Goal: Task Accomplishment & Management: Complete application form

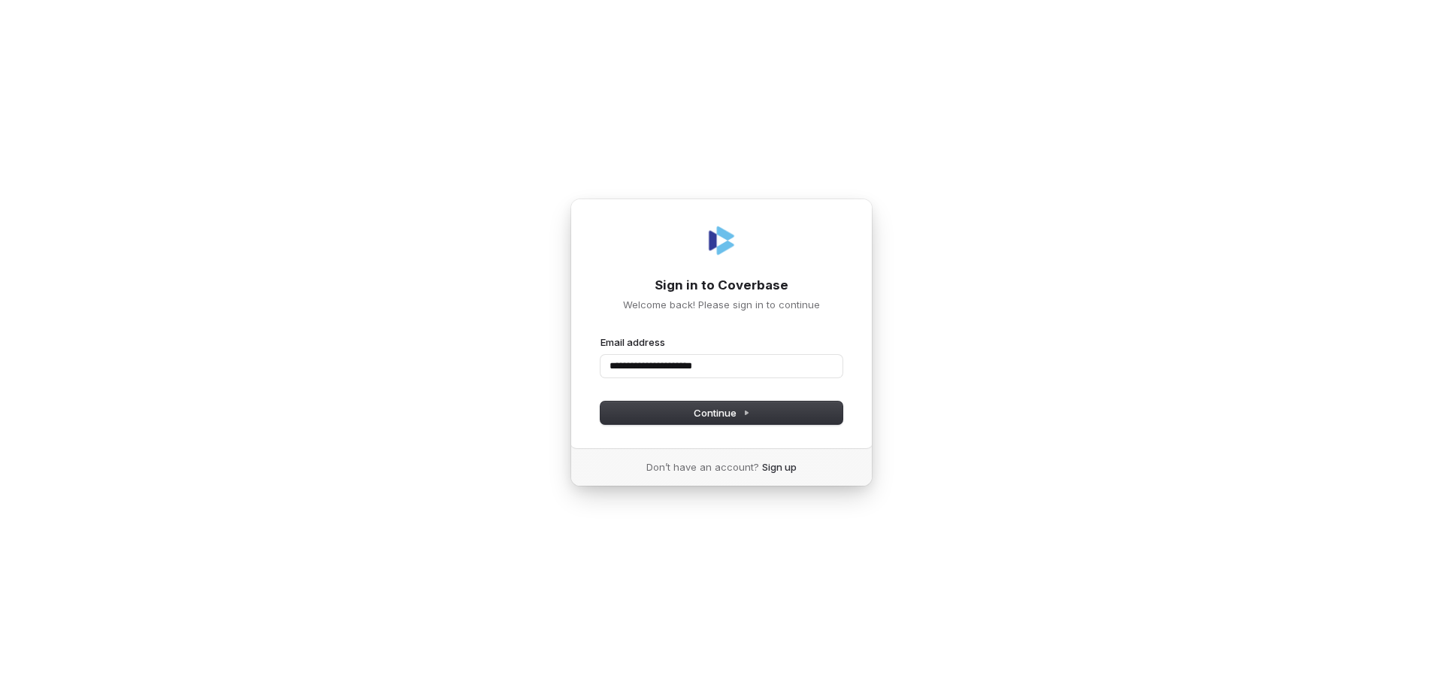
click at [601, 335] on button "submit" at bounding box center [601, 335] width 0 height 0
type input "**********"
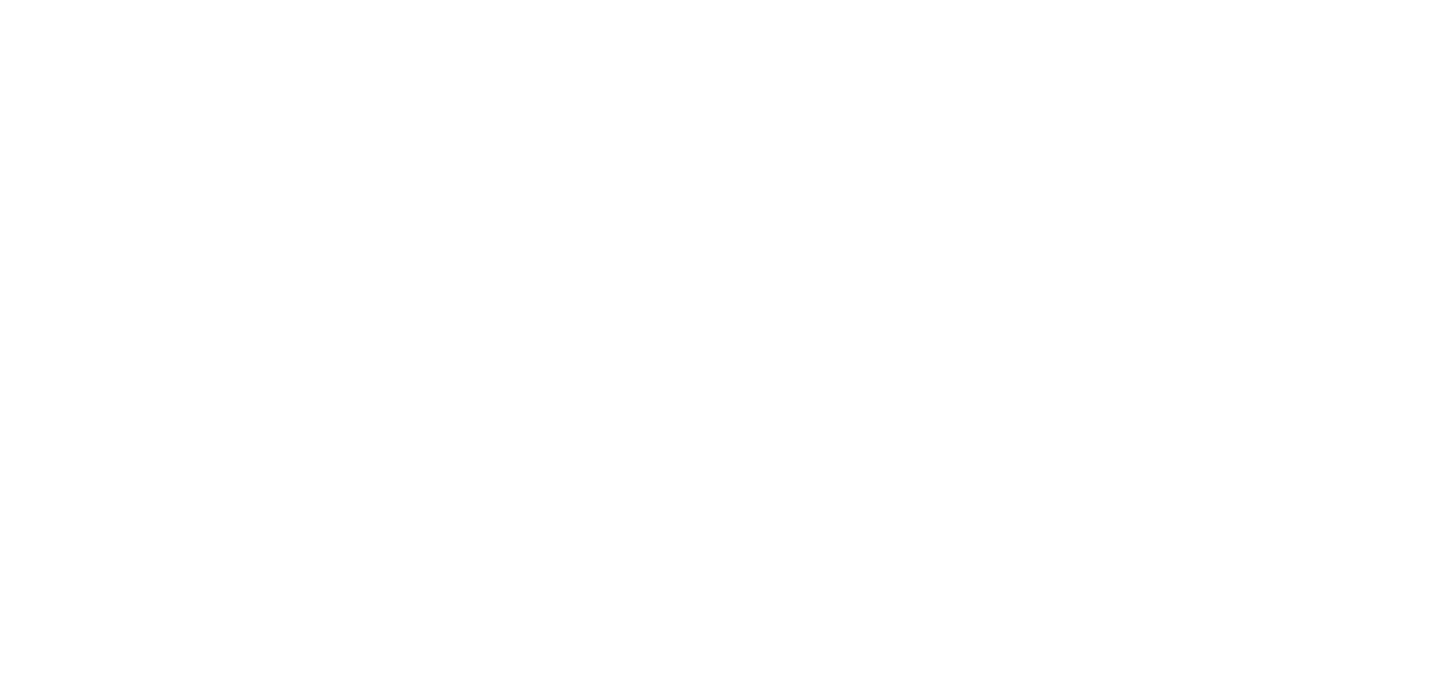
drag, startPoint x: 0, startPoint y: 0, endPoint x: 733, endPoint y: 127, distance: 743.8
click at [733, 0] on html at bounding box center [721, 0] width 1443 height 0
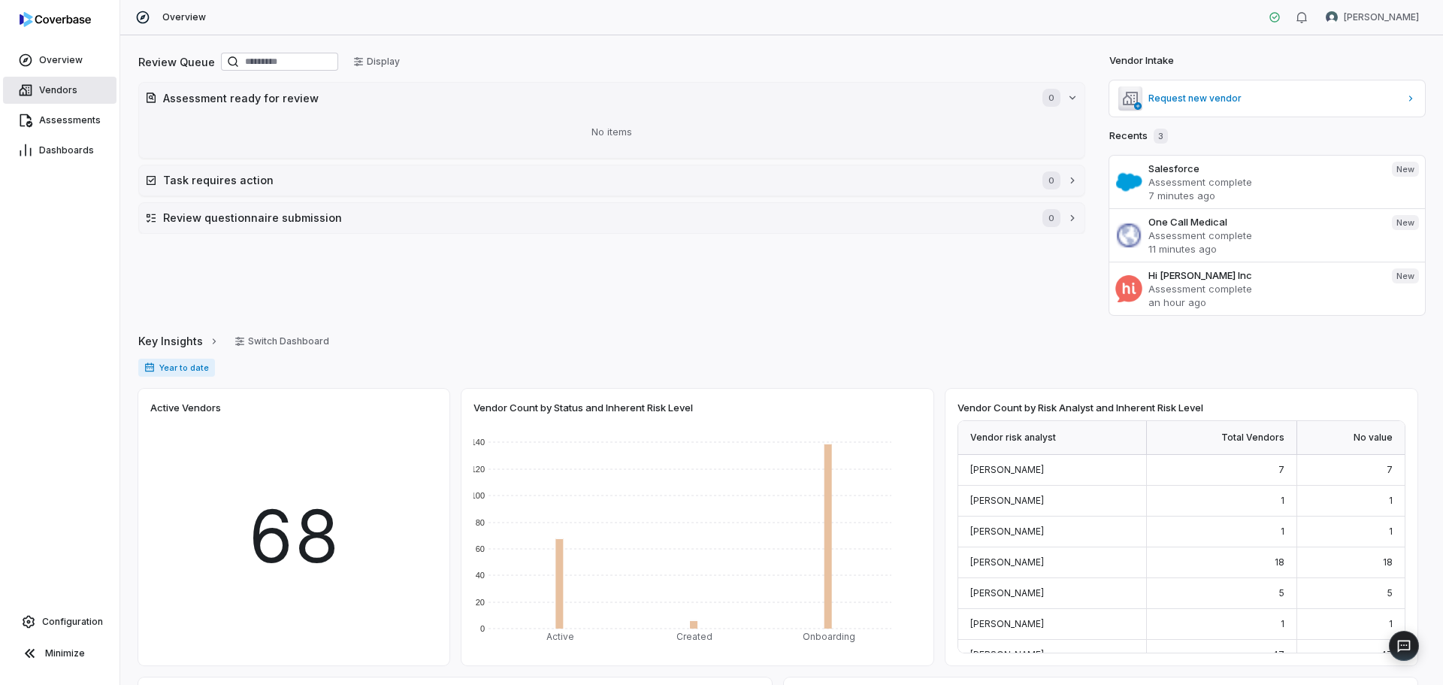
click at [64, 98] on link "Vendors" at bounding box center [60, 90] width 114 height 27
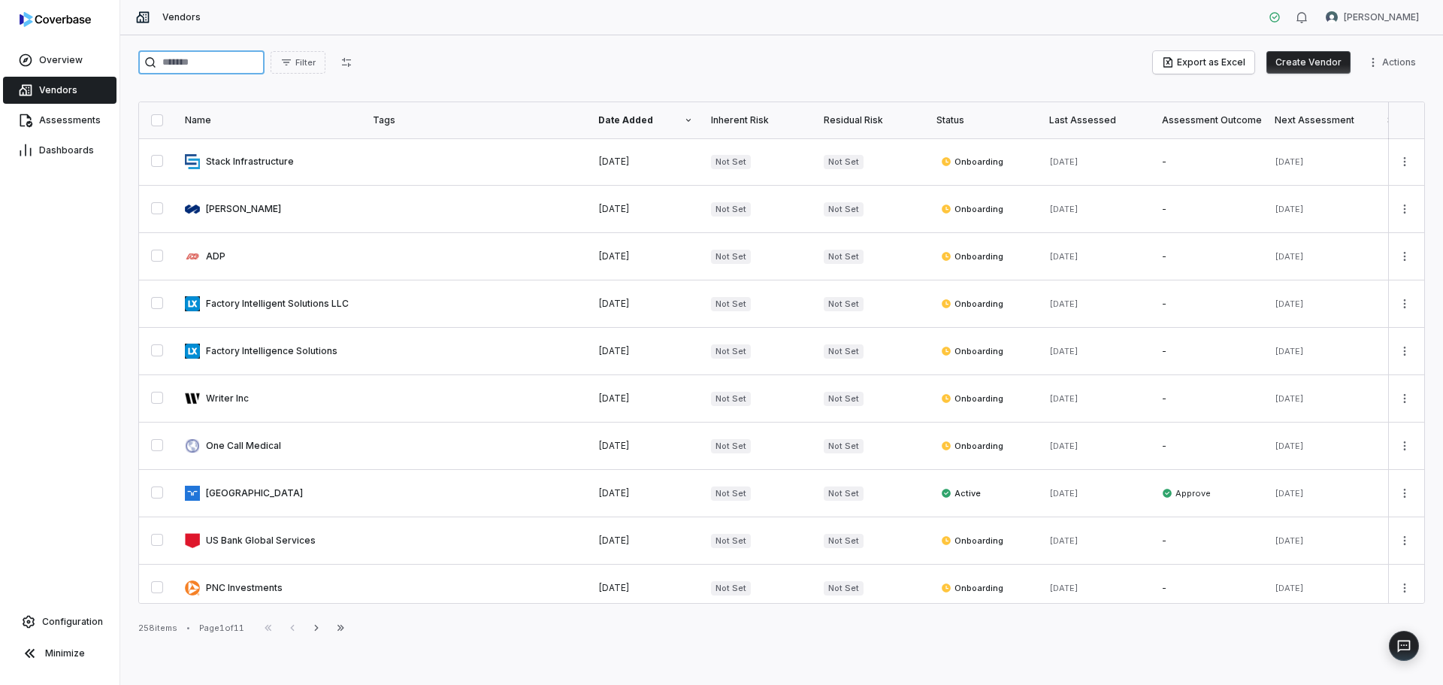
click at [217, 64] on input "search" at bounding box center [201, 62] width 126 height 24
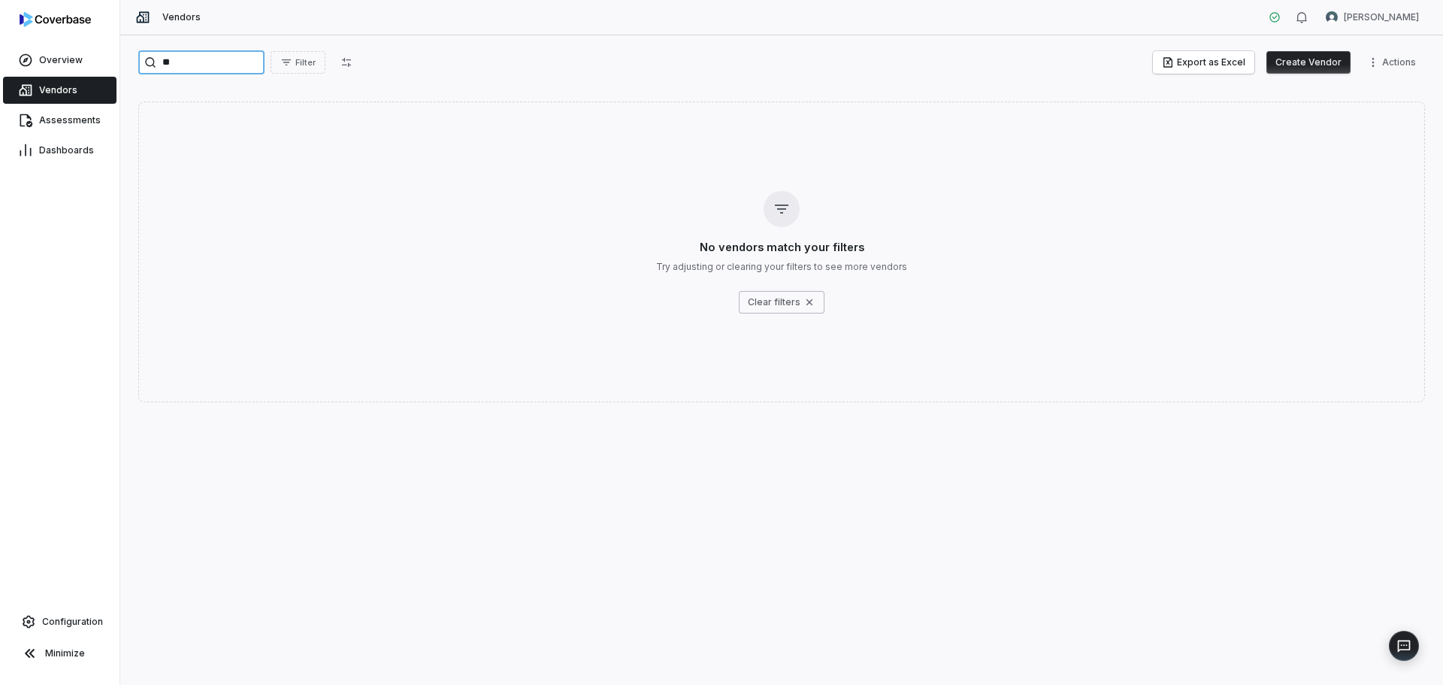
type input "*"
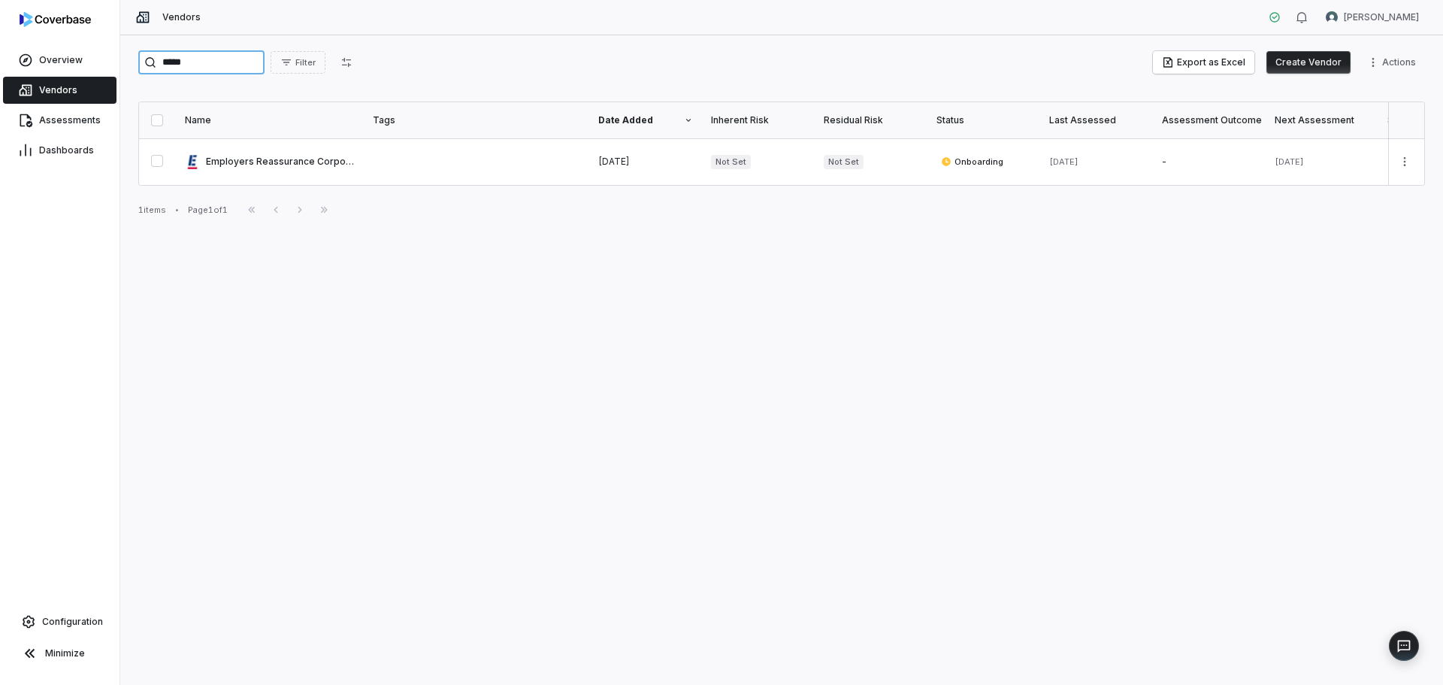
type input "*****"
click at [1315, 59] on button "Create Vendor" at bounding box center [1309, 62] width 84 height 23
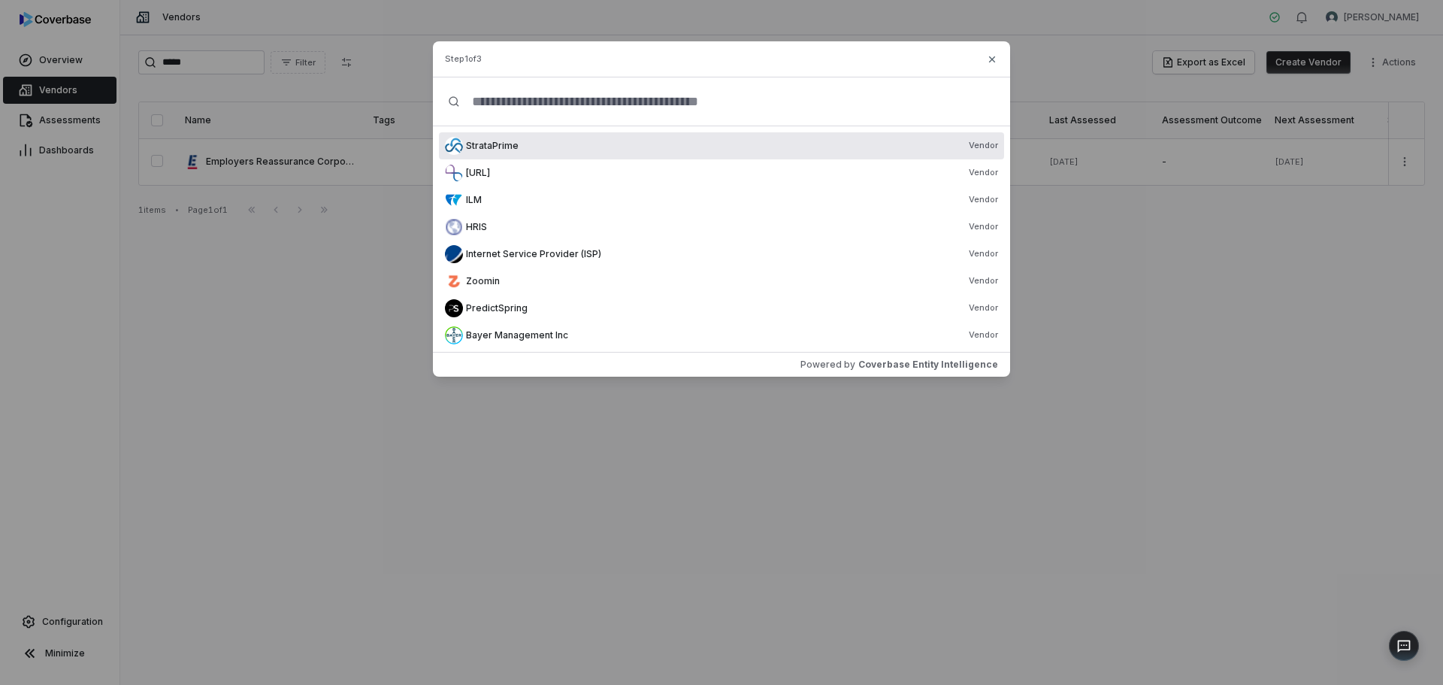
paste input "**********"
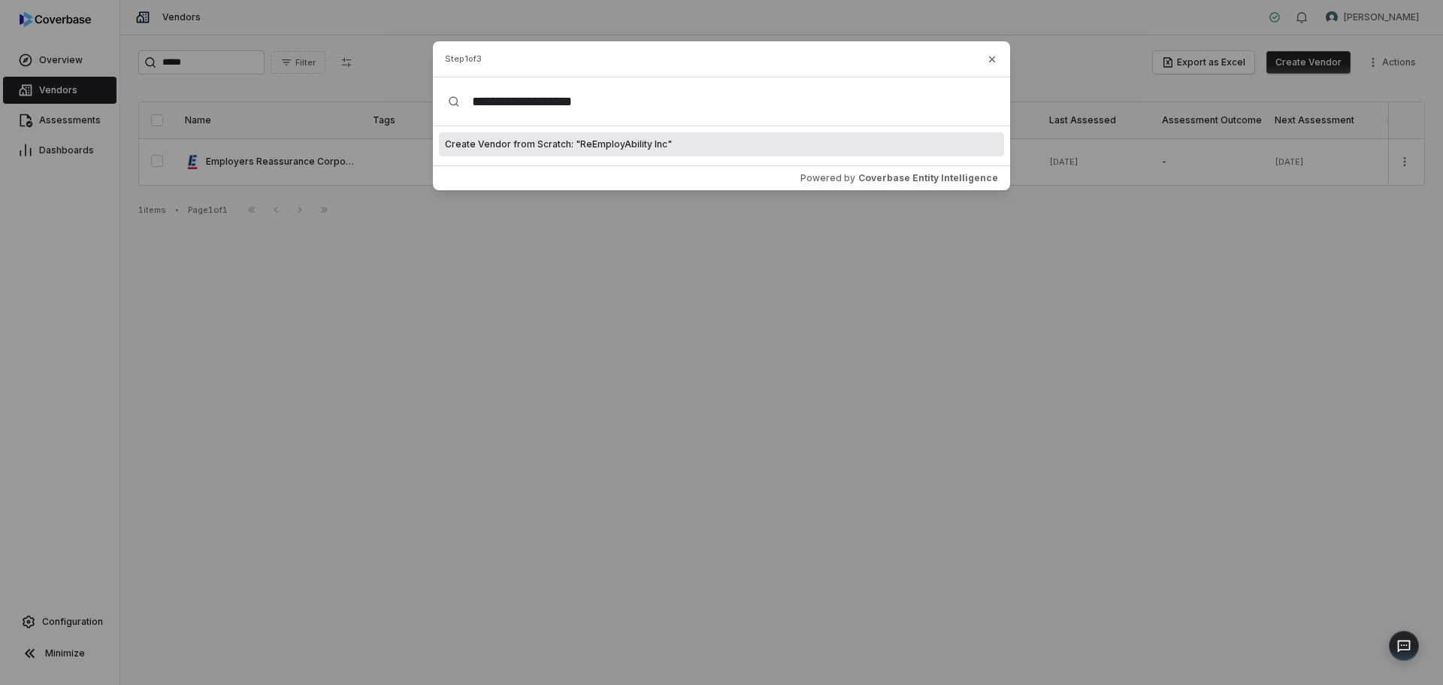
type input "**********"
click at [630, 140] on span "Create Vendor from Scratch: " ReEmployAbility Inc "" at bounding box center [558, 144] width 227 height 12
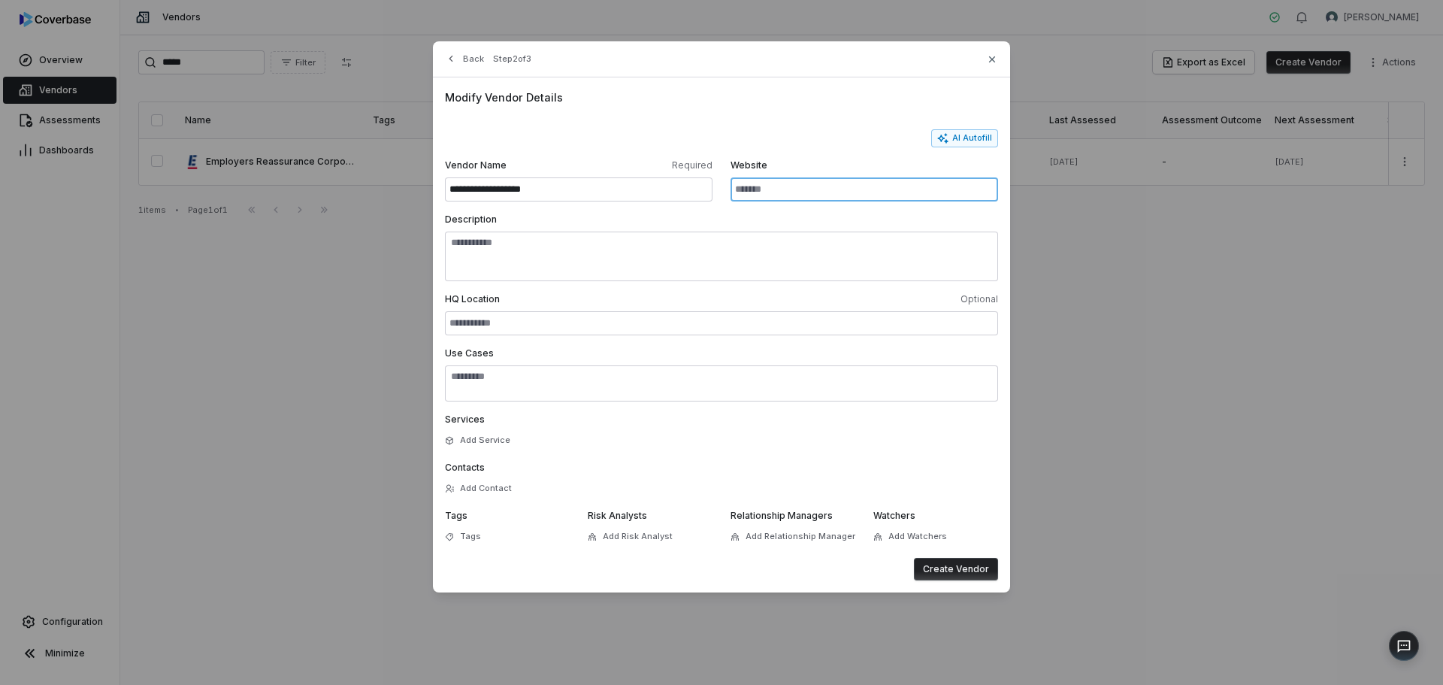
click at [776, 186] on input "Website" at bounding box center [865, 189] width 268 height 24
paste input "**********"
type input "**********"
click at [967, 145] on button "AI Autofill" at bounding box center [964, 138] width 67 height 18
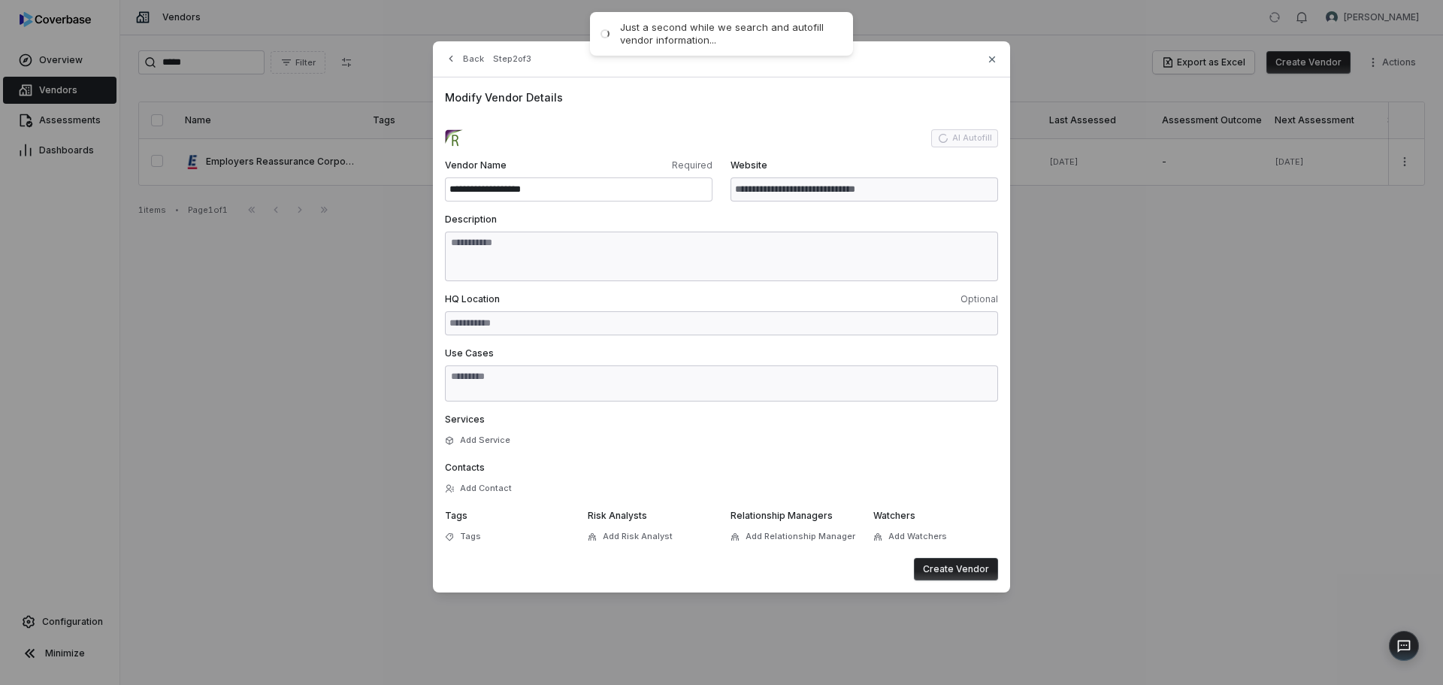
type input "**********"
type textarea "**********"
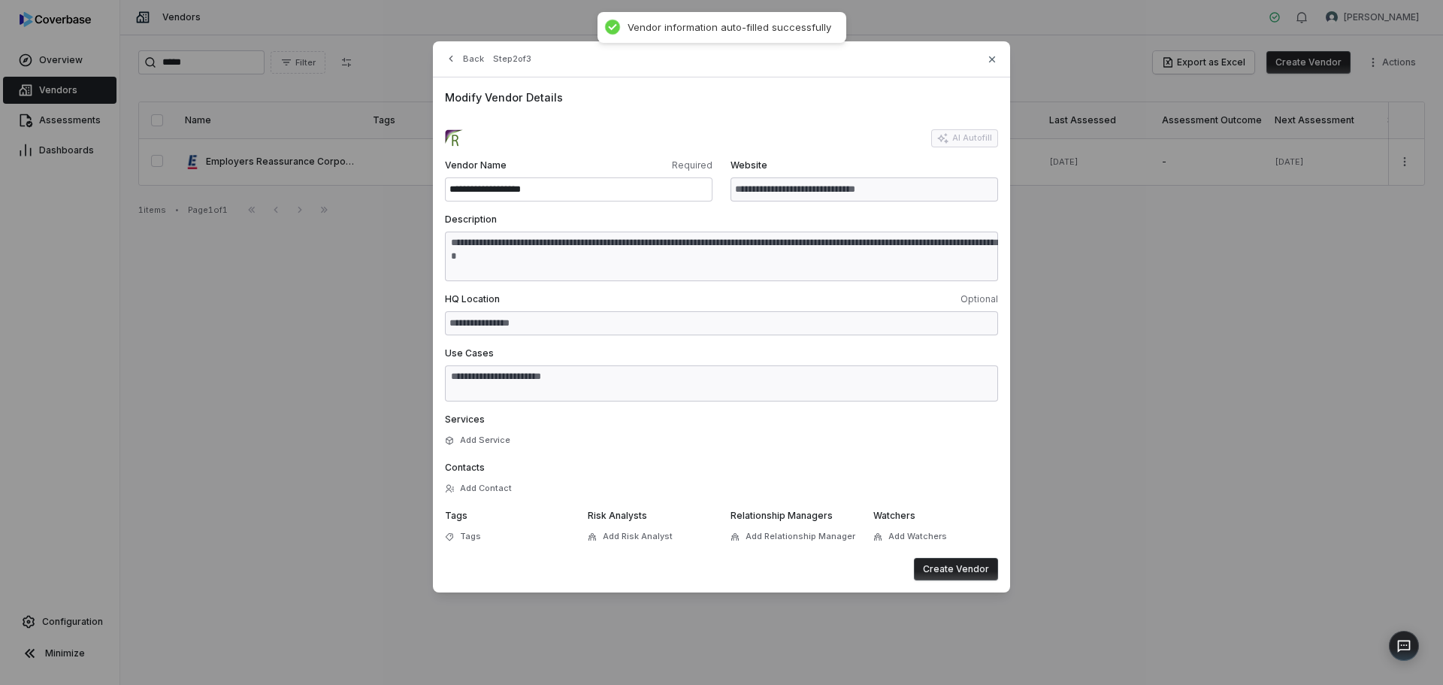
type textarea "**********"
click at [952, 572] on button "Create Vendor" at bounding box center [956, 569] width 84 height 23
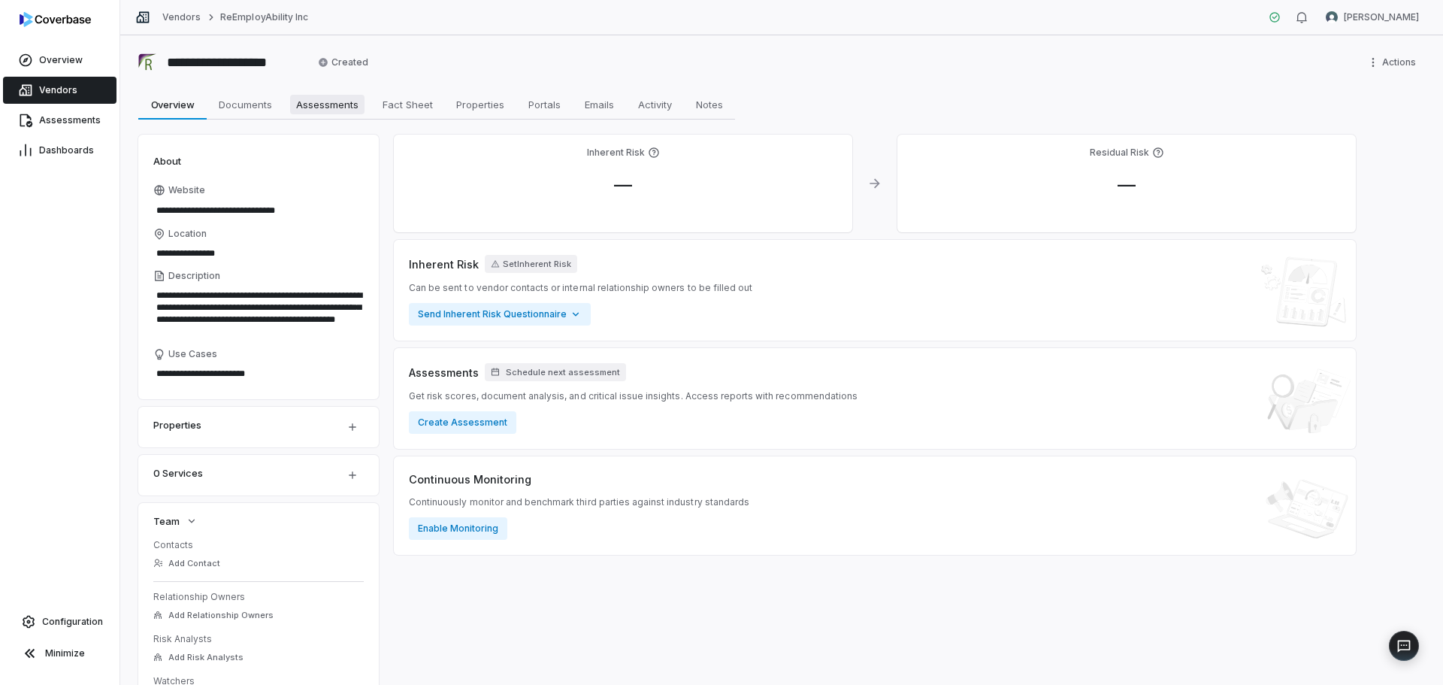
click at [337, 99] on span "Assessments" at bounding box center [327, 105] width 74 height 20
type textarea "*"
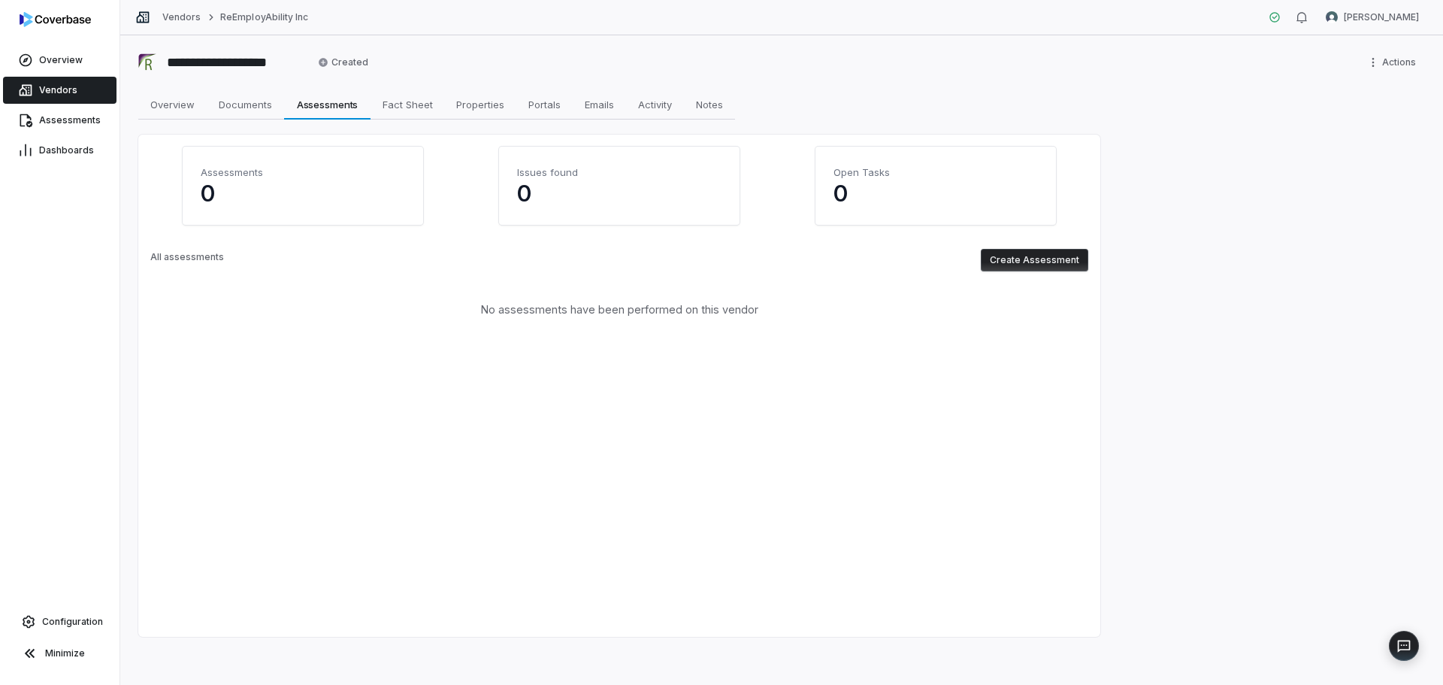
click at [1036, 259] on button "Create Assessment" at bounding box center [1034, 260] width 107 height 23
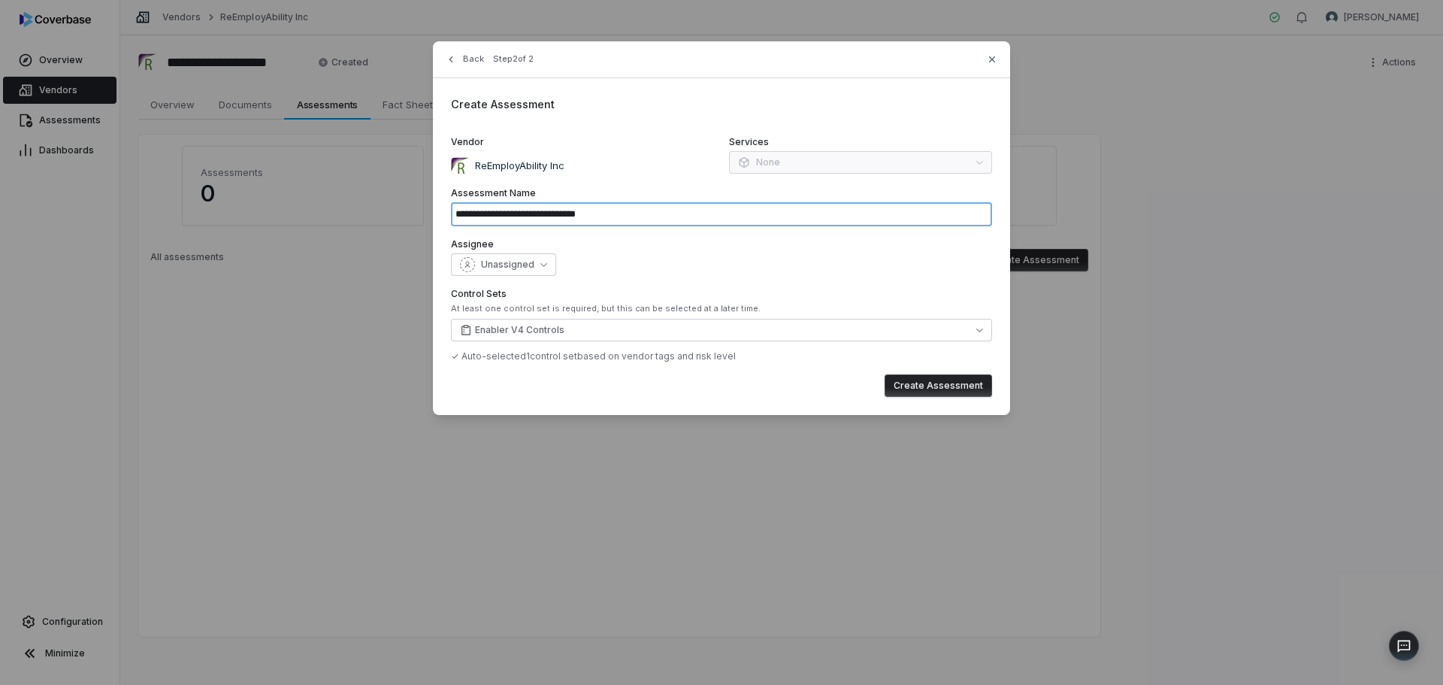
click at [595, 219] on input "**********" at bounding box center [721, 214] width 541 height 24
click at [594, 219] on input "**********" at bounding box center [721, 214] width 541 height 24
type input "**********"
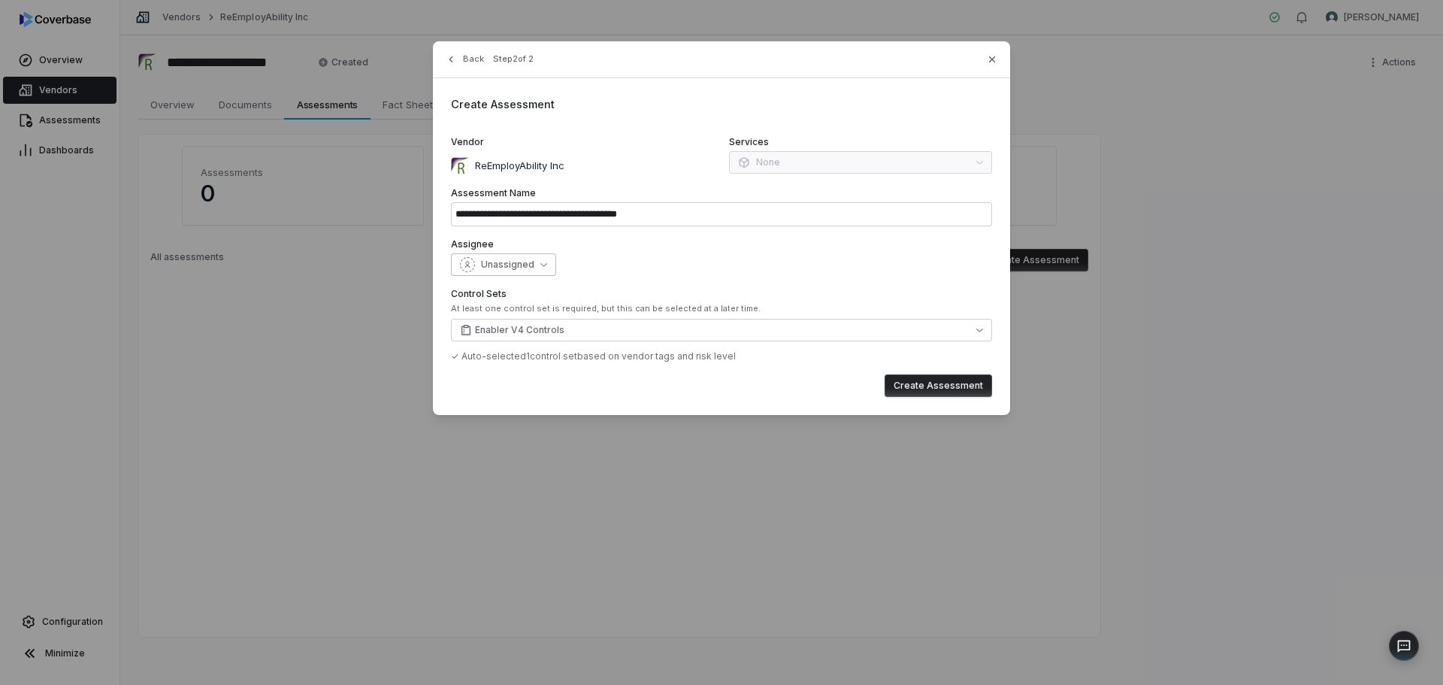
click at [512, 260] on span "Unassigned" at bounding box center [507, 265] width 53 height 12
type input "*"
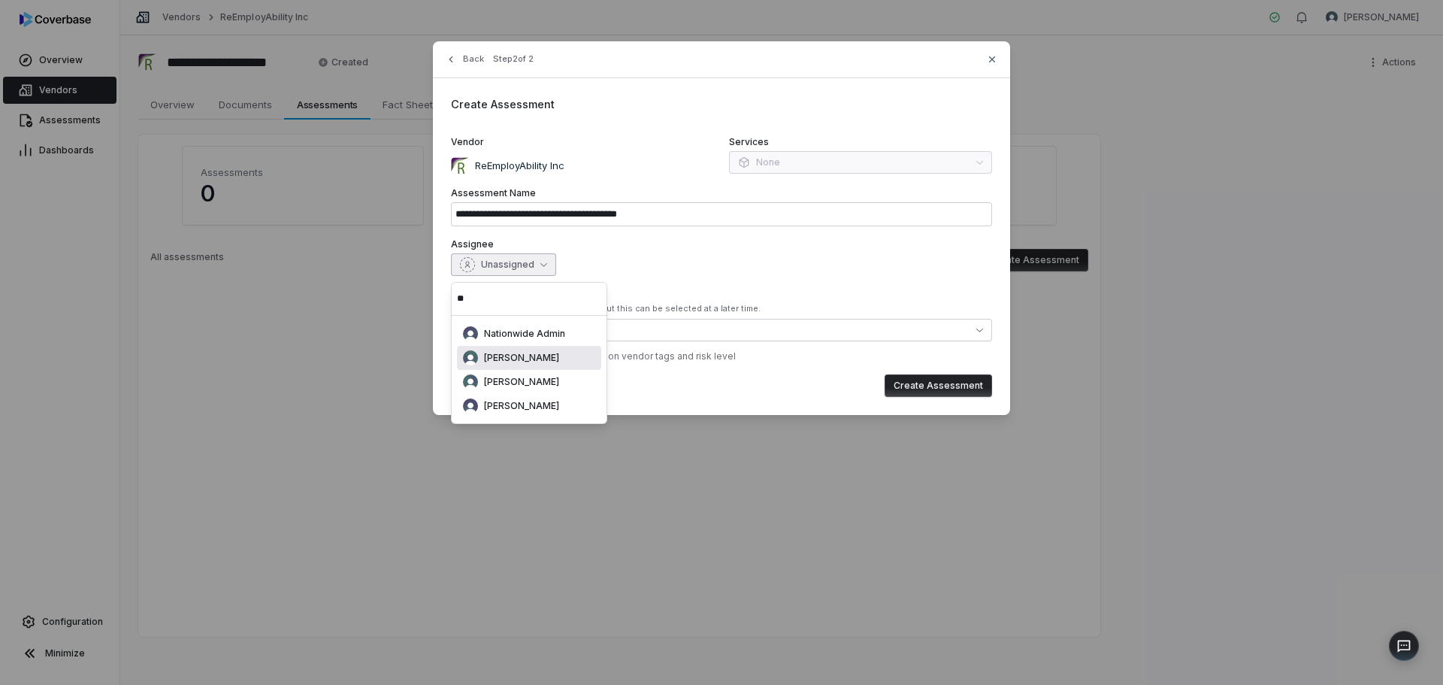
type input "**"
click at [526, 359] on span "[PERSON_NAME]" at bounding box center [521, 358] width 75 height 12
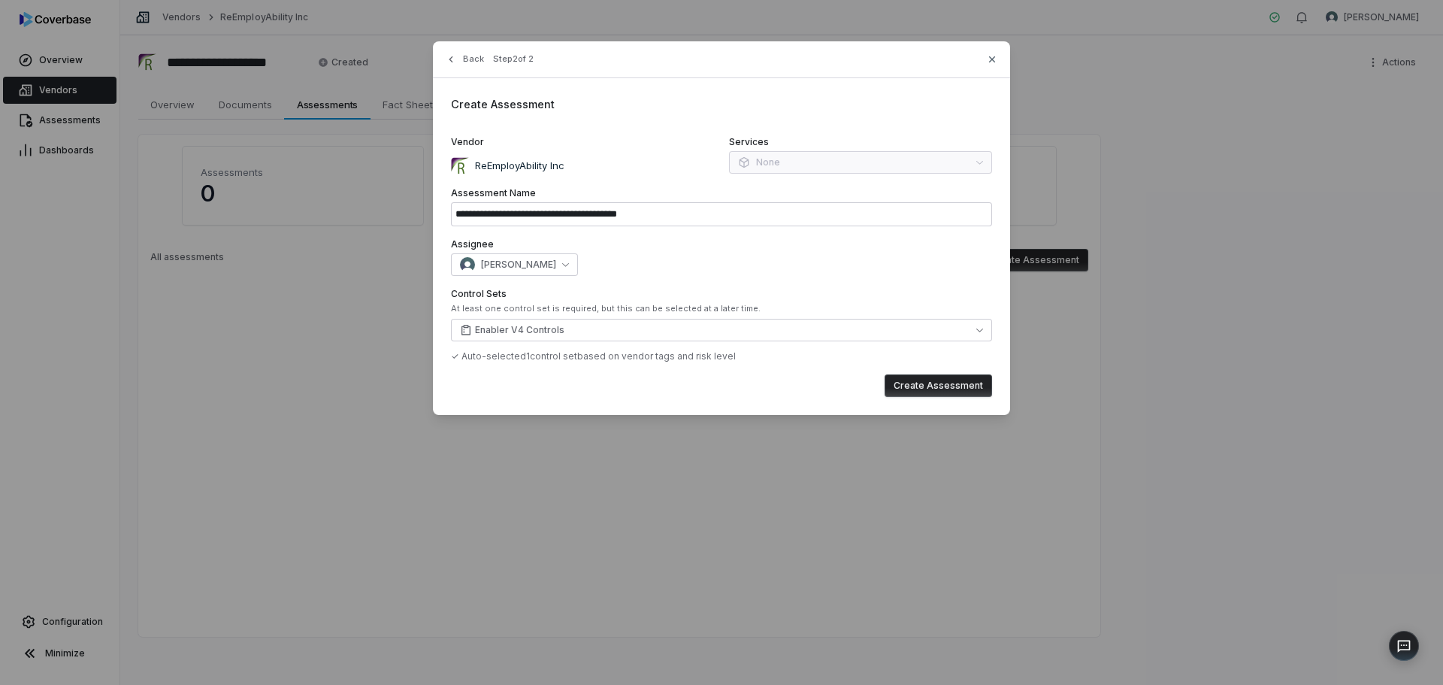
click at [949, 383] on button "Create Assessment" at bounding box center [938, 385] width 107 height 23
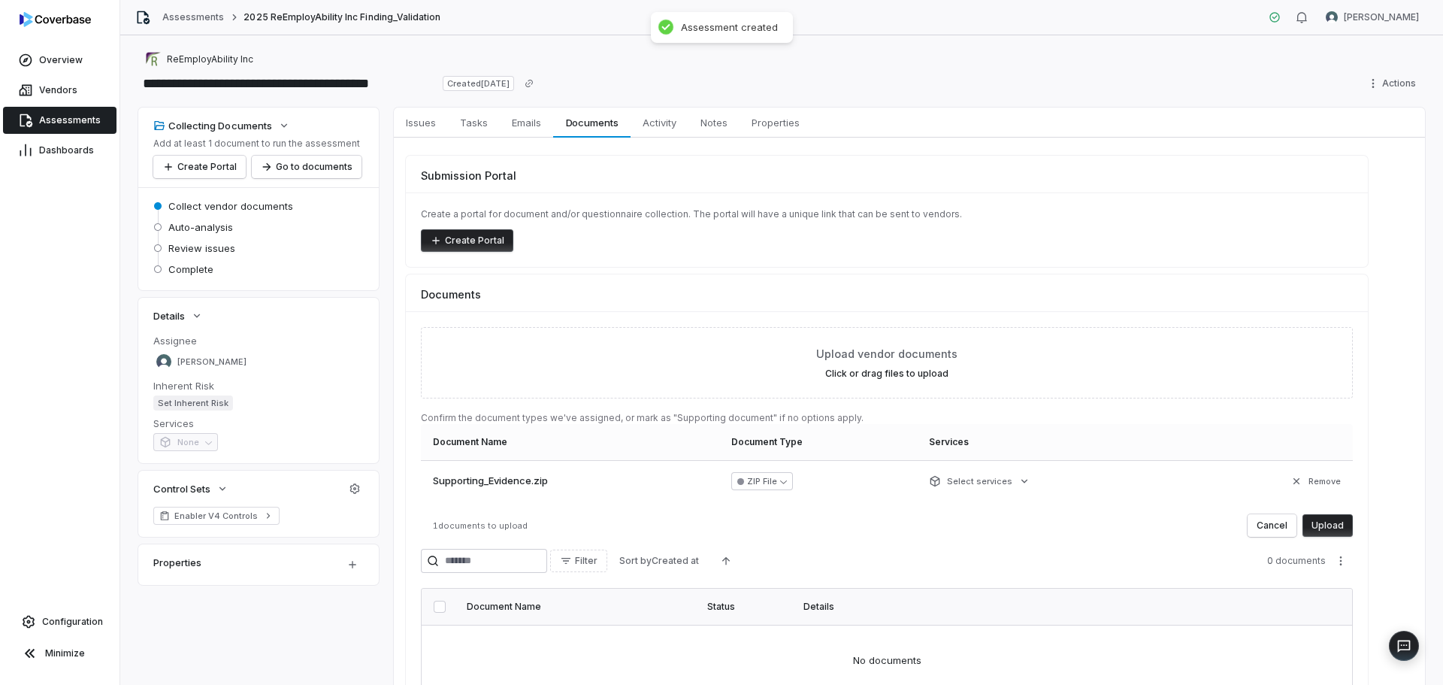
click at [1322, 531] on button "Upload" at bounding box center [1328, 525] width 50 height 23
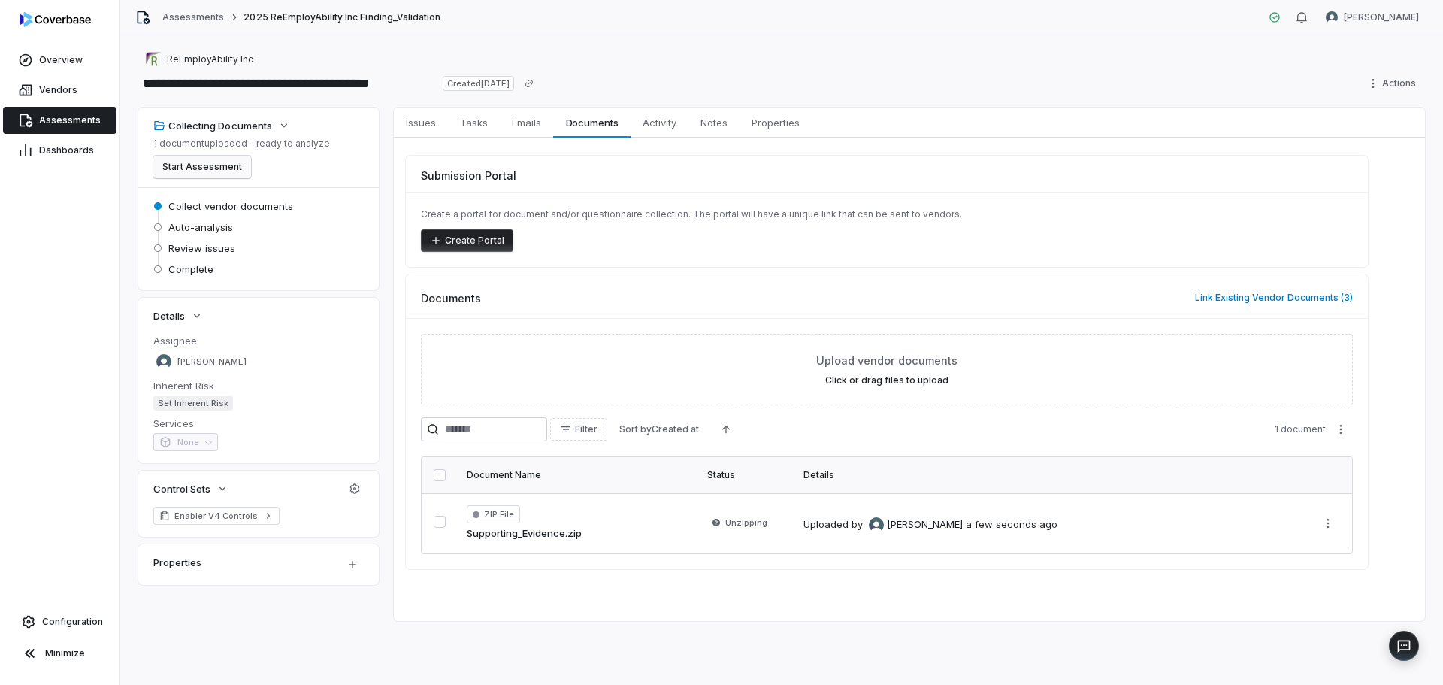
click at [201, 170] on button "Start Assessment" at bounding box center [202, 167] width 98 height 23
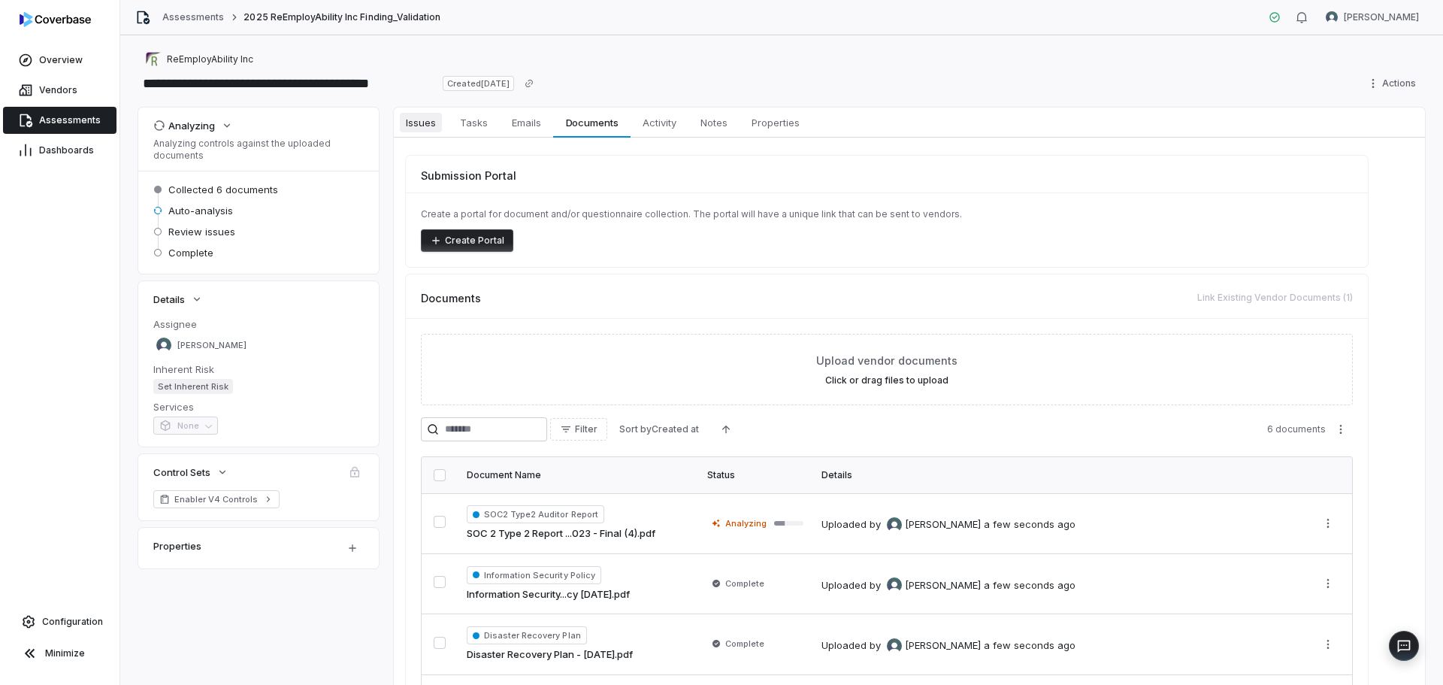
drag, startPoint x: 416, startPoint y: 121, endPoint x: 440, endPoint y: 131, distance: 25.3
click at [416, 121] on span "Issues" at bounding box center [421, 123] width 42 height 20
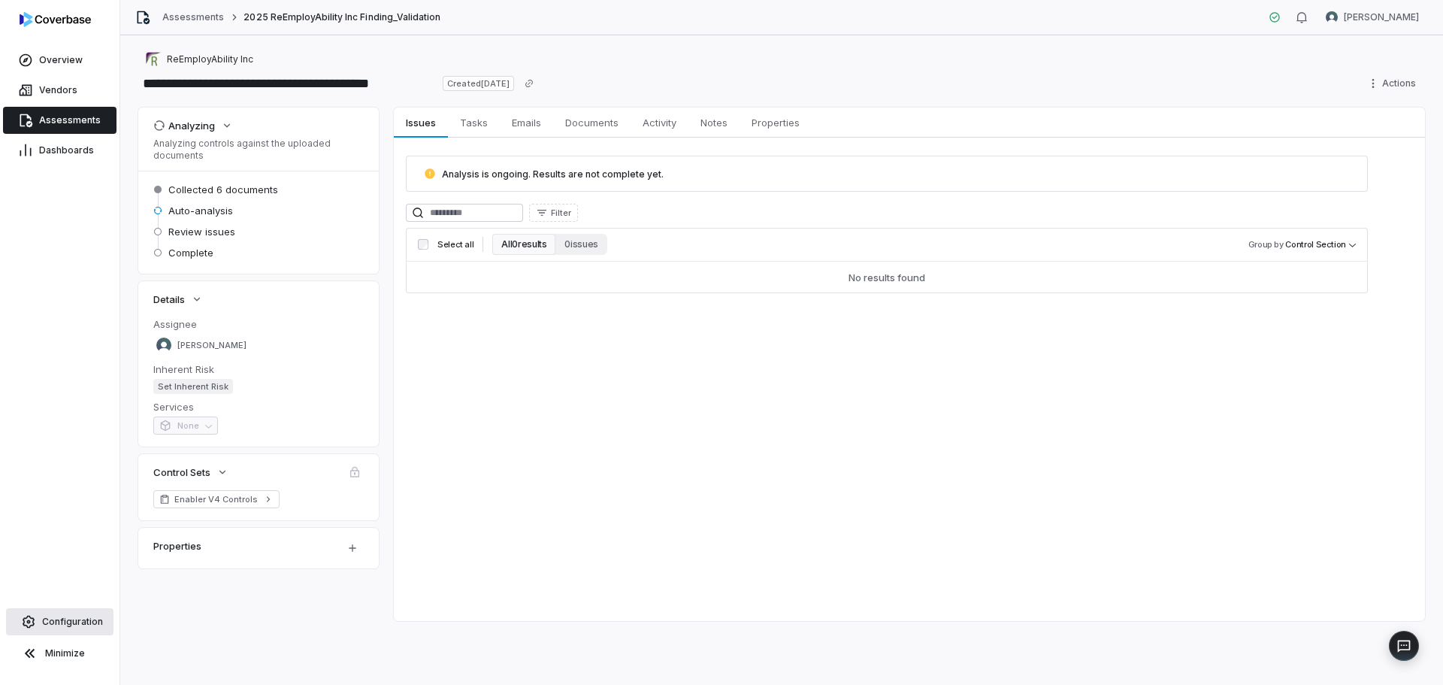
click at [65, 617] on span "Configuration" at bounding box center [72, 622] width 61 height 12
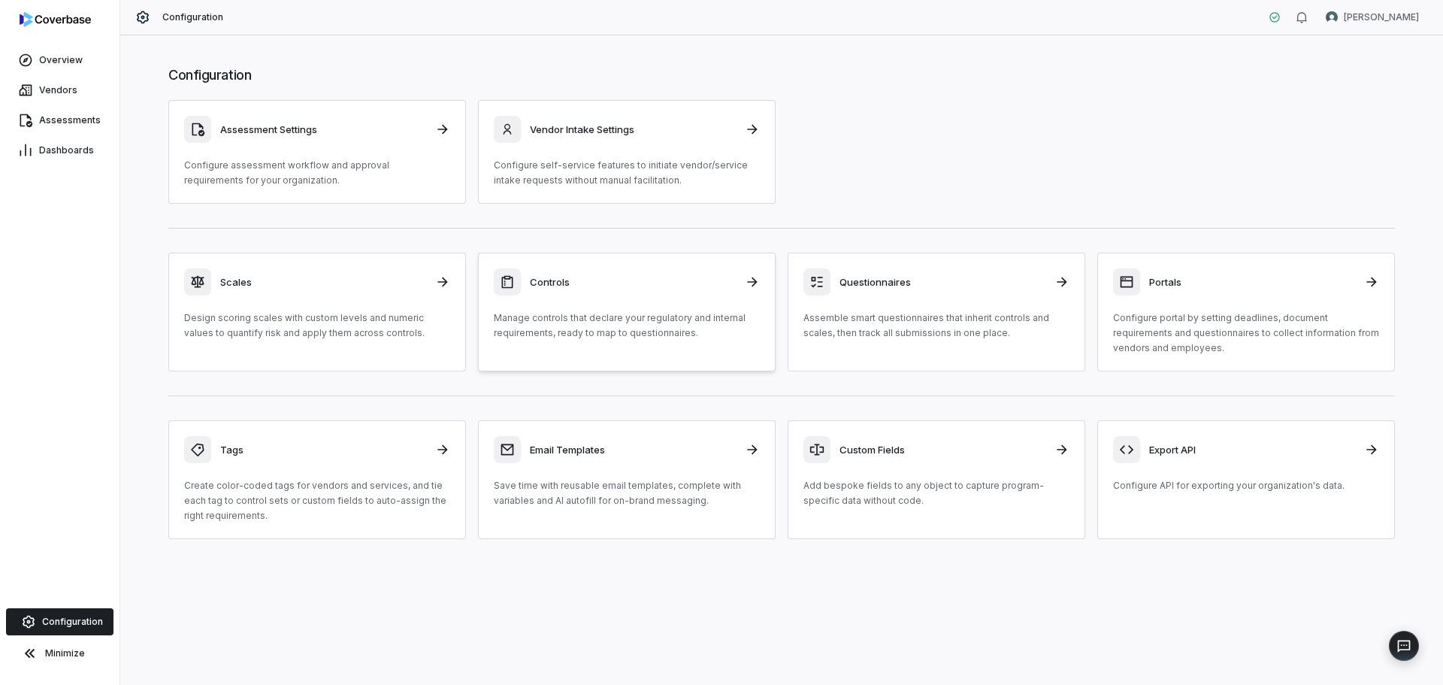
click at [528, 324] on p "Manage controls that declare your regulatory and internal requirements, ready t…" at bounding box center [627, 325] width 266 height 30
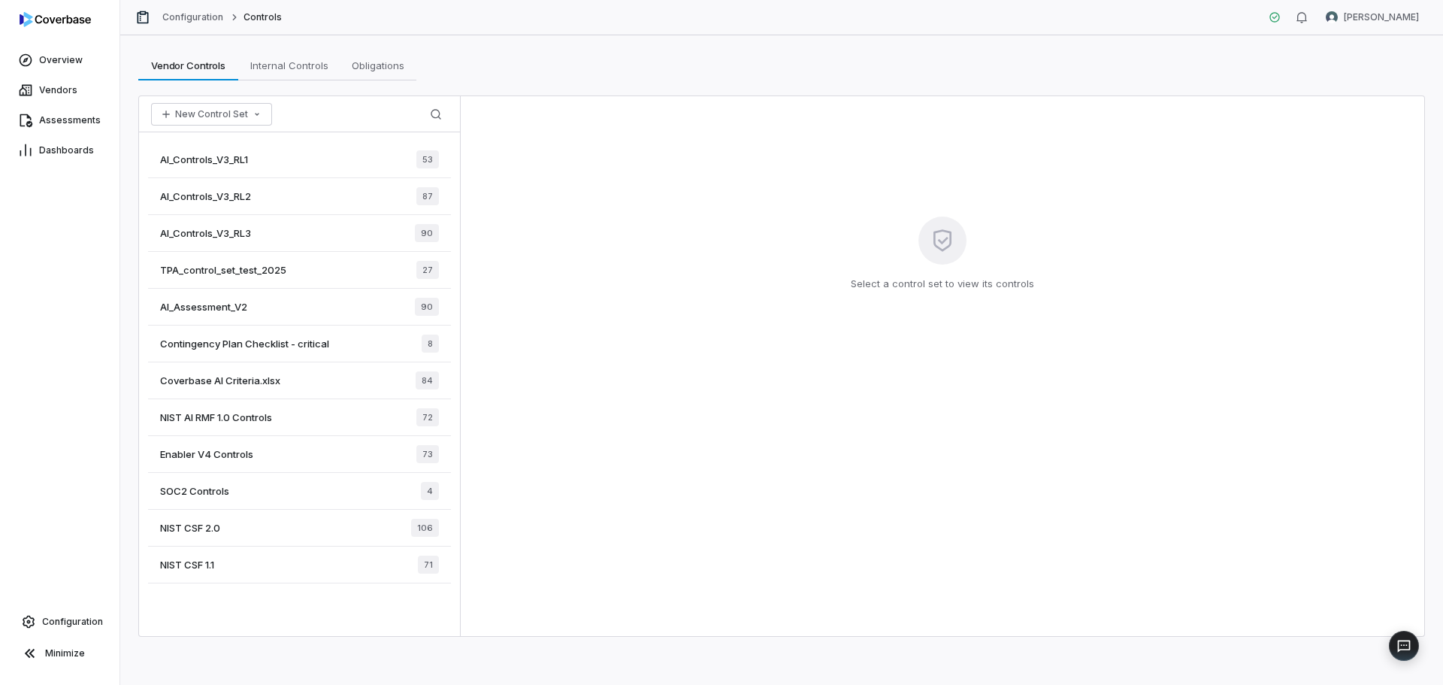
click at [229, 455] on span "Enabler V4 Controls" at bounding box center [206, 454] width 93 height 14
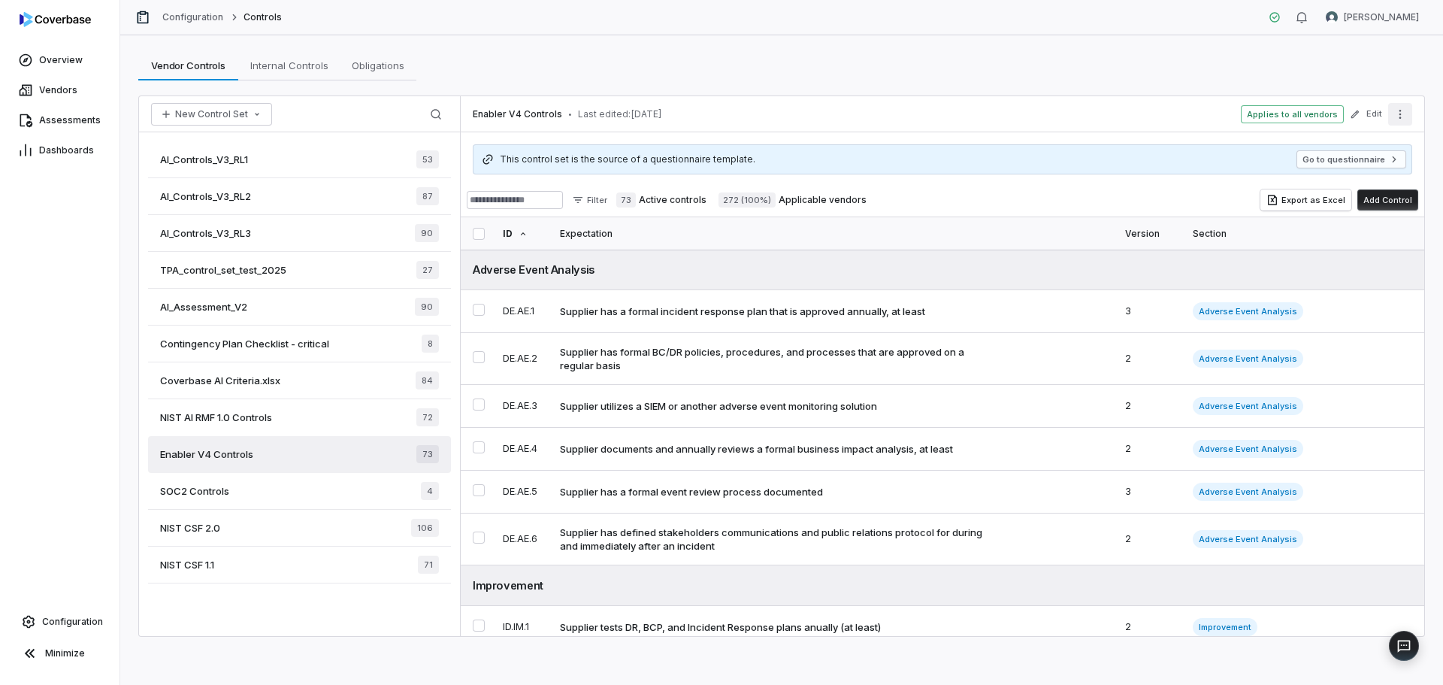
click at [1400, 115] on icon "More actions" at bounding box center [1400, 114] width 12 height 12
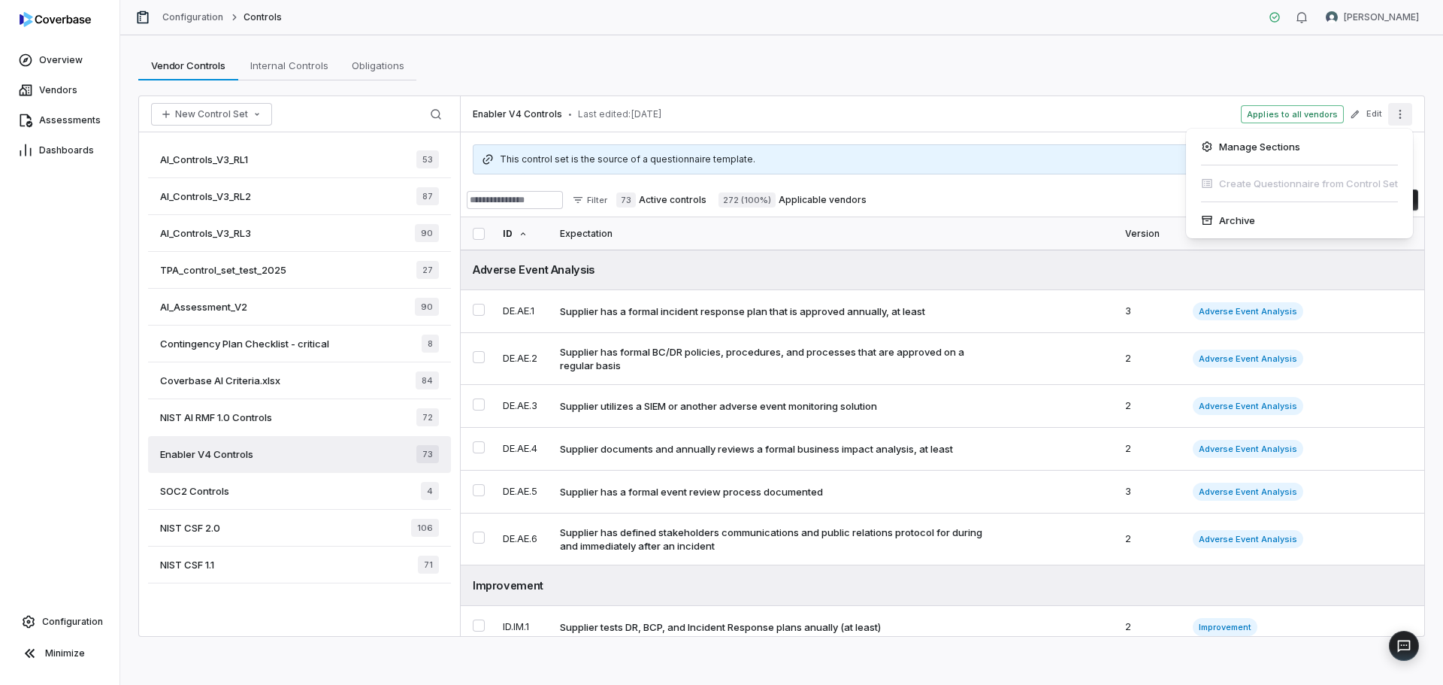
click at [1400, 114] on icon "More actions" at bounding box center [1401, 114] width 2 height 9
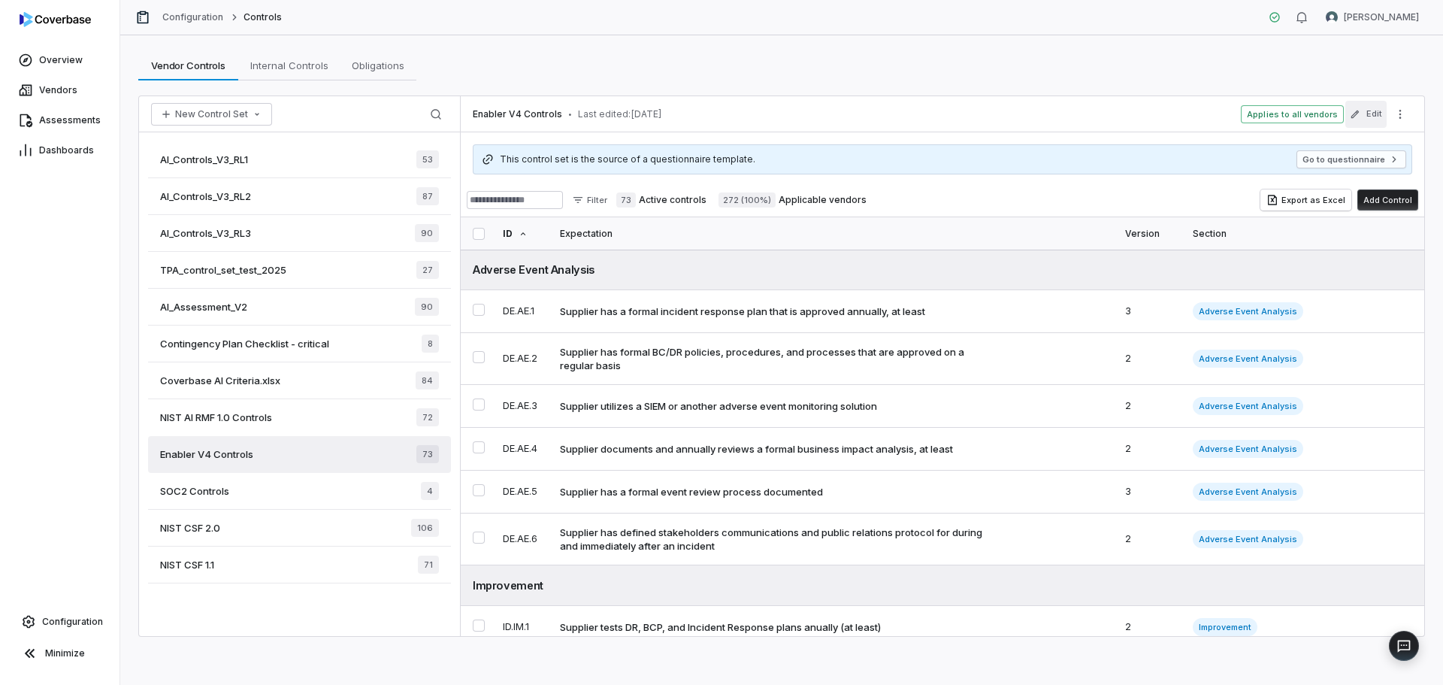
click at [1372, 112] on button "Edit" at bounding box center [1365, 114] width 41 height 27
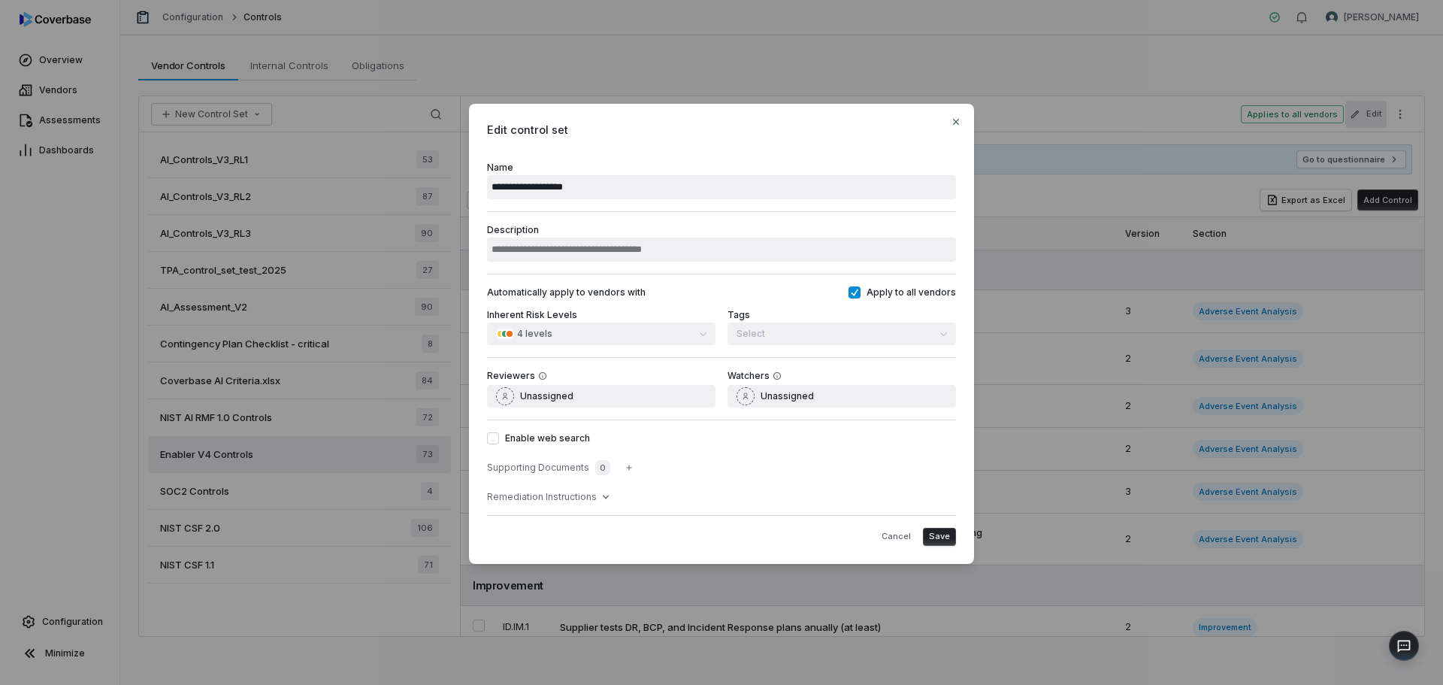
click at [561, 434] on label "Enable web search" at bounding box center [721, 438] width 469 height 12
click at [499, 434] on button "Enable web search" at bounding box center [493, 438] width 12 height 12
type button "on"
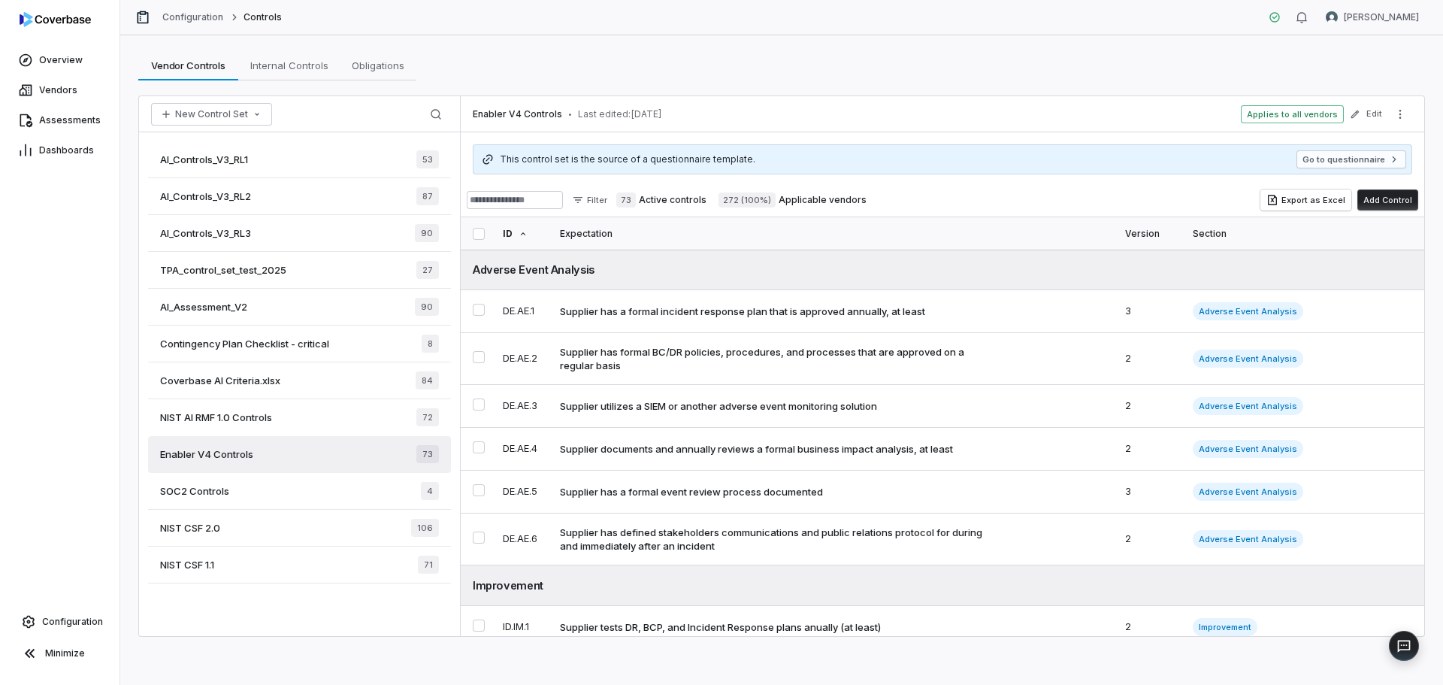
drag, startPoint x: 97, startPoint y: 109, endPoint x: 89, endPoint y: 105, distance: 9.1
click at [78, 114] on link "Assessments" at bounding box center [60, 120] width 114 height 27
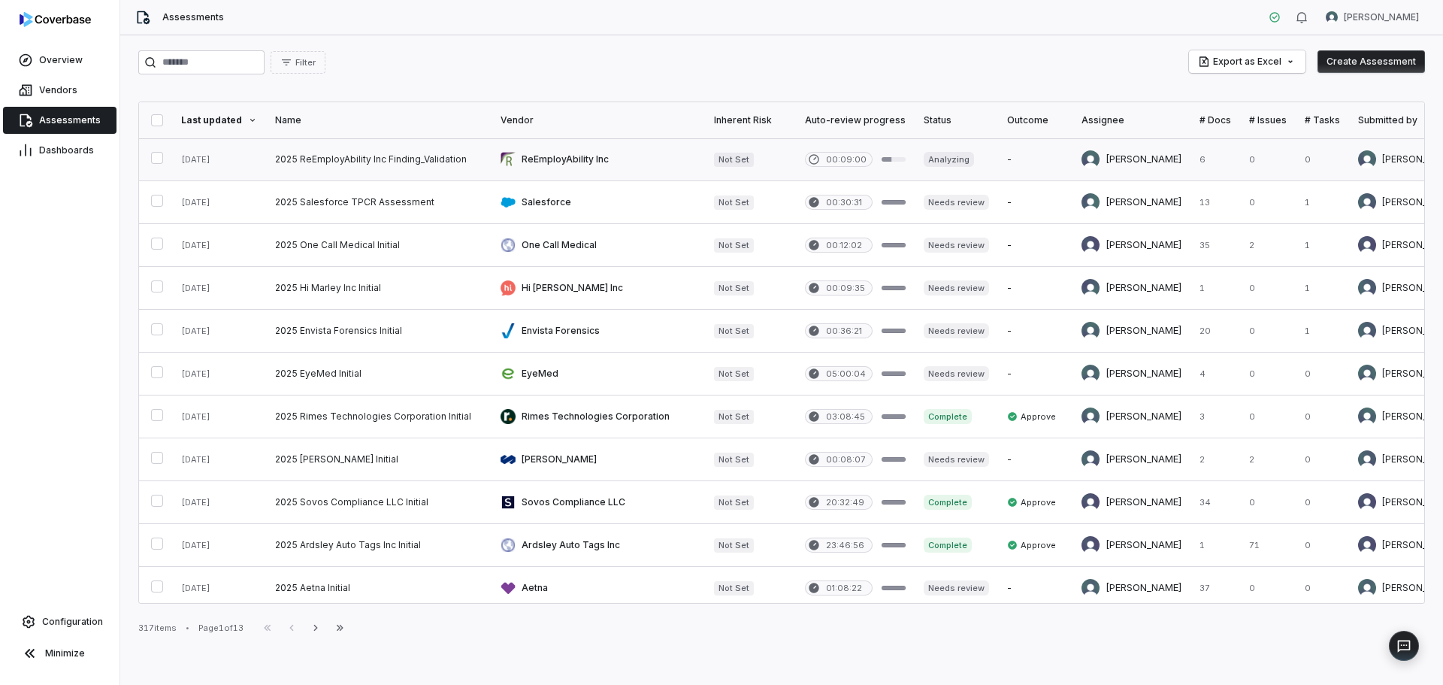
click at [557, 158] on link at bounding box center [598, 159] width 213 height 42
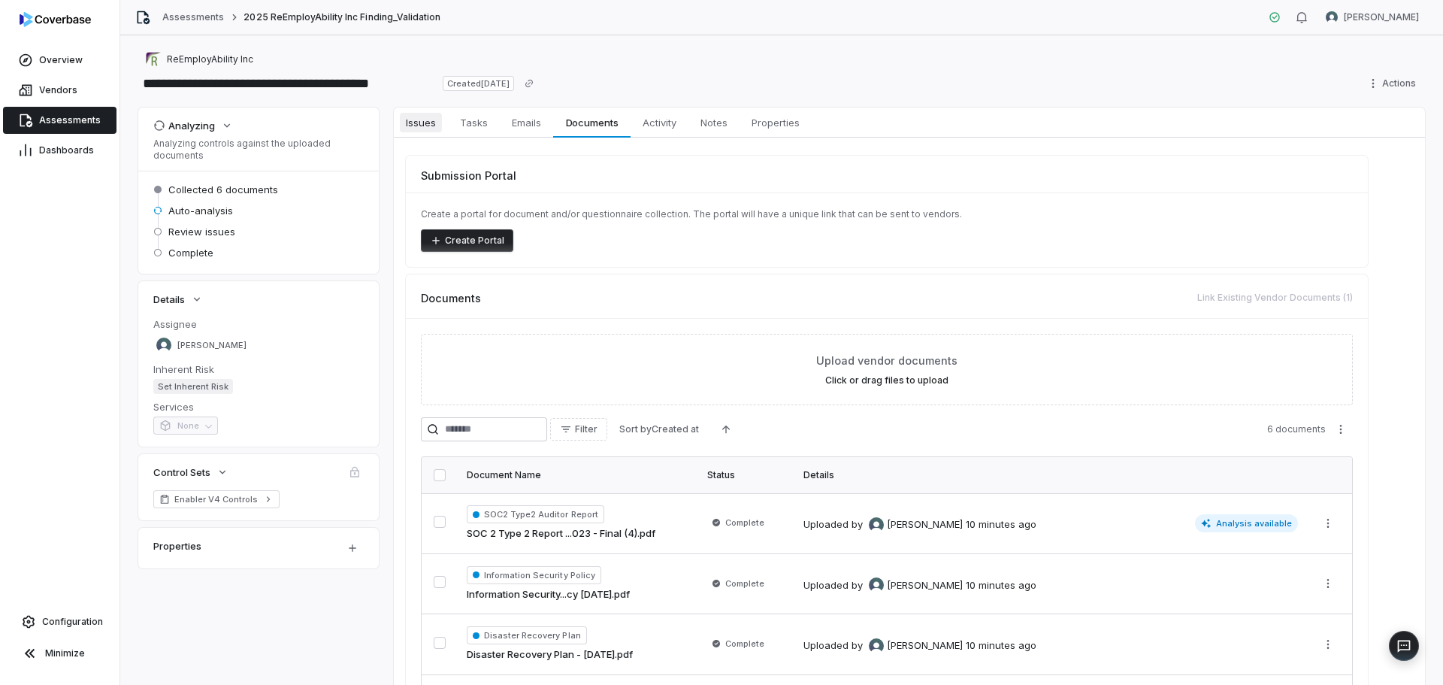
click at [440, 123] on span "Issues" at bounding box center [421, 123] width 42 height 20
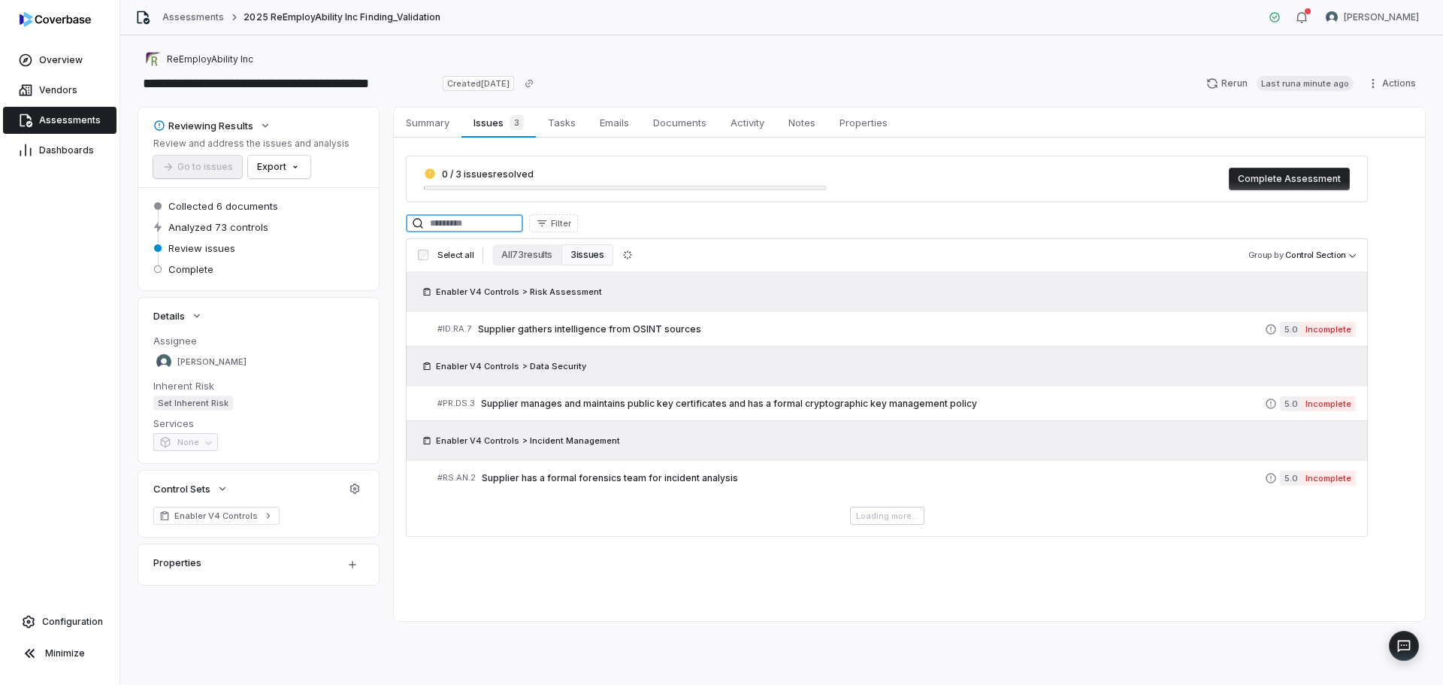
click at [481, 223] on input at bounding box center [464, 223] width 117 height 18
click at [653, 479] on span "Supplier has a formal forensics team for incident analysis" at bounding box center [873, 478] width 783 height 12
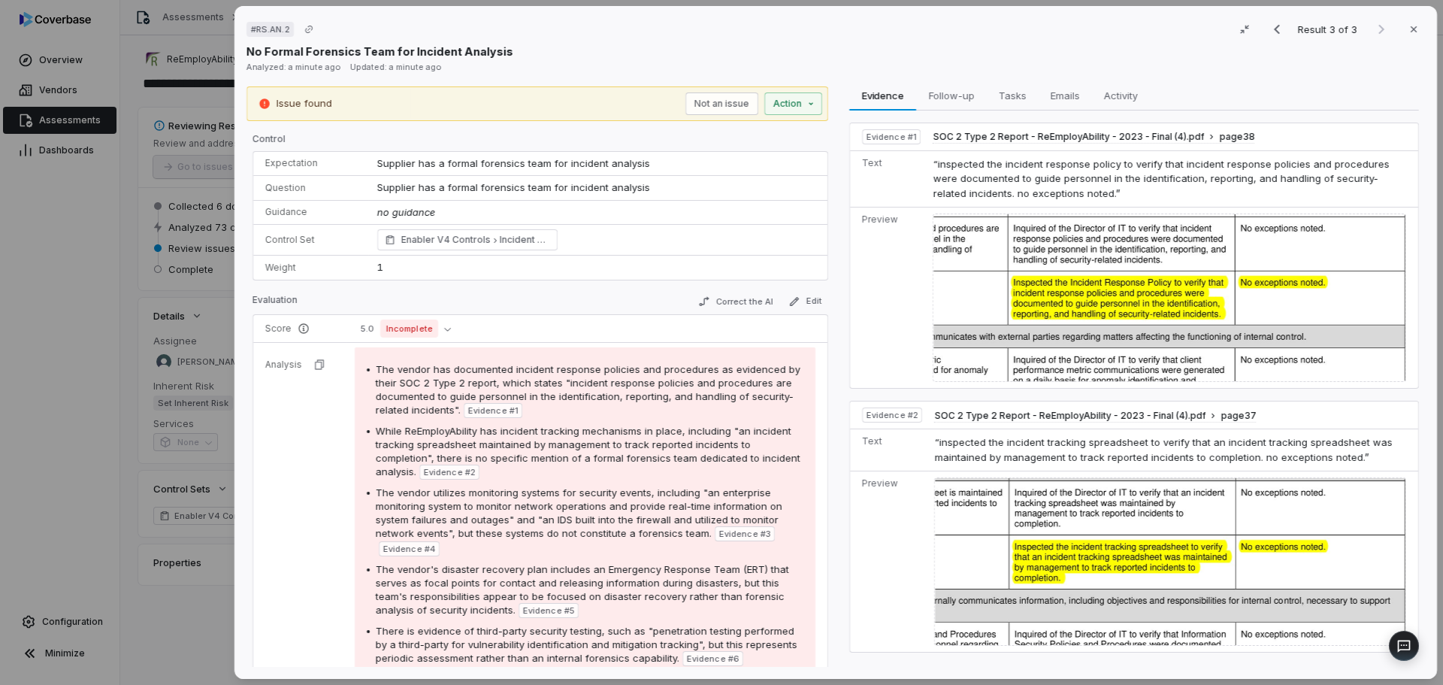
scroll to position [75, 0]
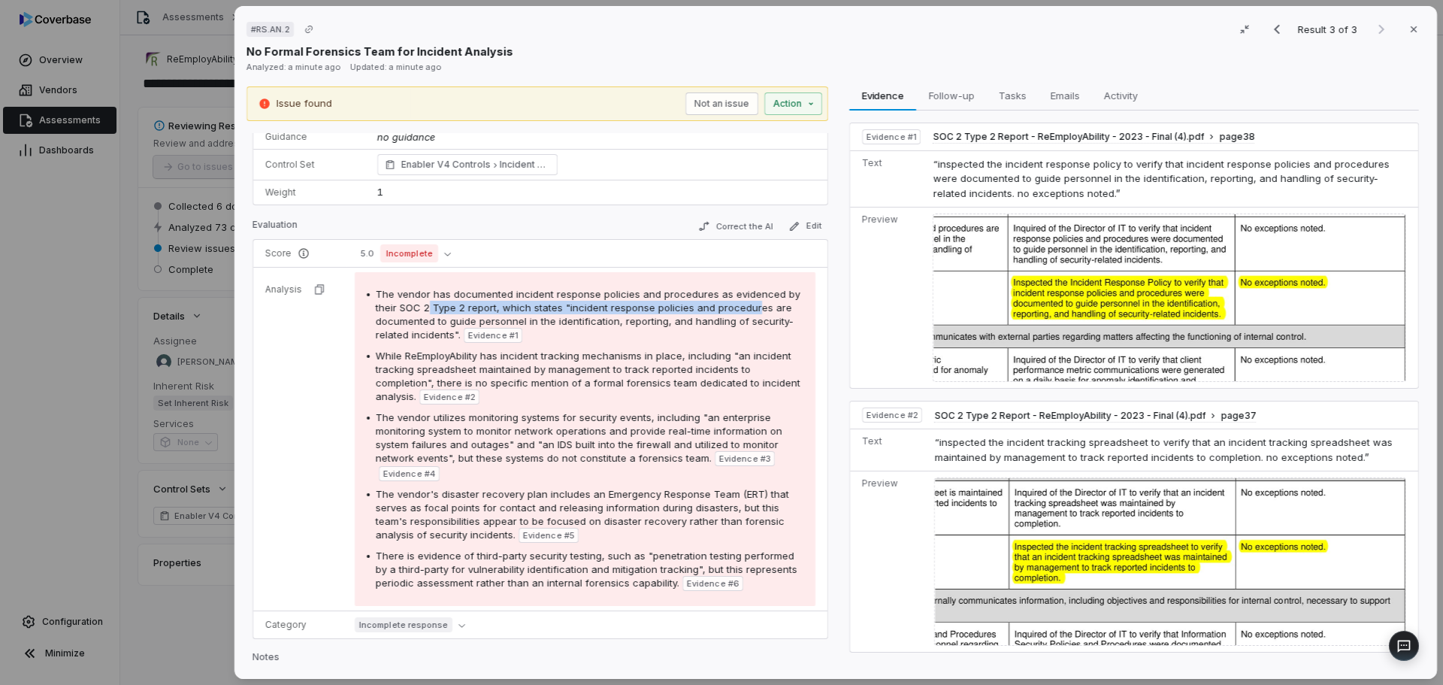
drag, startPoint x: 426, startPoint y: 304, endPoint x: 750, endPoint y: 309, distance: 324.0
click at [750, 309] on span "The vendor has documented incident response policies and procedures as evidence…" at bounding box center [588, 314] width 425 height 53
drag, startPoint x: 443, startPoint y: 320, endPoint x: 625, endPoint y: 327, distance: 182.0
click at [640, 321] on span "The vendor has documented incident response policies and procedures as evidence…" at bounding box center [588, 314] width 425 height 53
drag, startPoint x: 486, startPoint y: 552, endPoint x: 738, endPoint y: 543, distance: 251.9
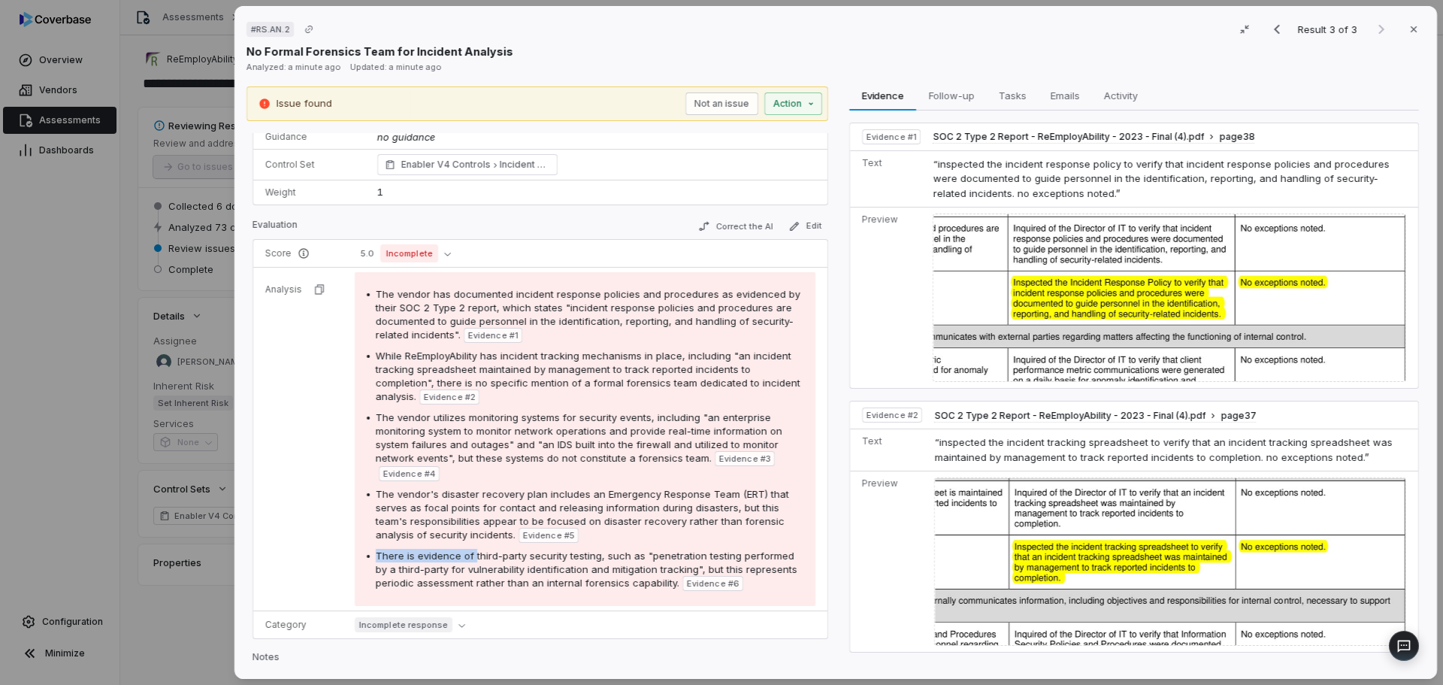
click at [746, 542] on div "The vendor has documented incident response policies and procedures as evidence…" at bounding box center [585, 439] width 437 height 304
click at [530, 564] on span "There is evidence of third-party security testing, such as "penetration testing…" at bounding box center [587, 568] width 422 height 39
drag, startPoint x: 502, startPoint y: 359, endPoint x: 692, endPoint y: 355, distance: 189.5
click at [699, 355] on span "While ReEmployAbility has incident tracking mechanisms in place, including "an …" at bounding box center [588, 376] width 425 height 53
drag, startPoint x: 428, startPoint y: 371, endPoint x: 679, endPoint y: 365, distance: 250.4
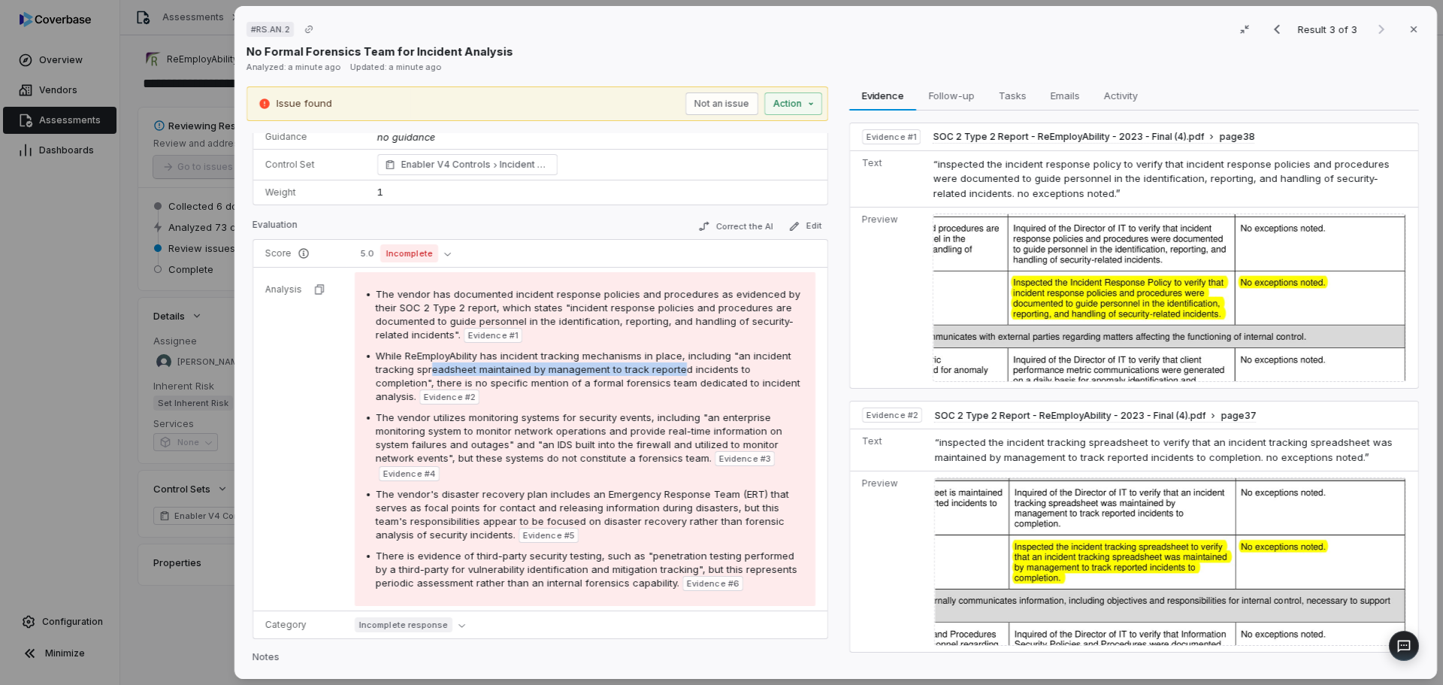
click at [679, 365] on span "While ReEmployAbility has incident tracking mechanisms in place, including "an …" at bounding box center [588, 376] width 425 height 53
click at [528, 383] on span "While ReEmployAbility has incident tracking mechanisms in place, including "an …" at bounding box center [588, 376] width 425 height 53
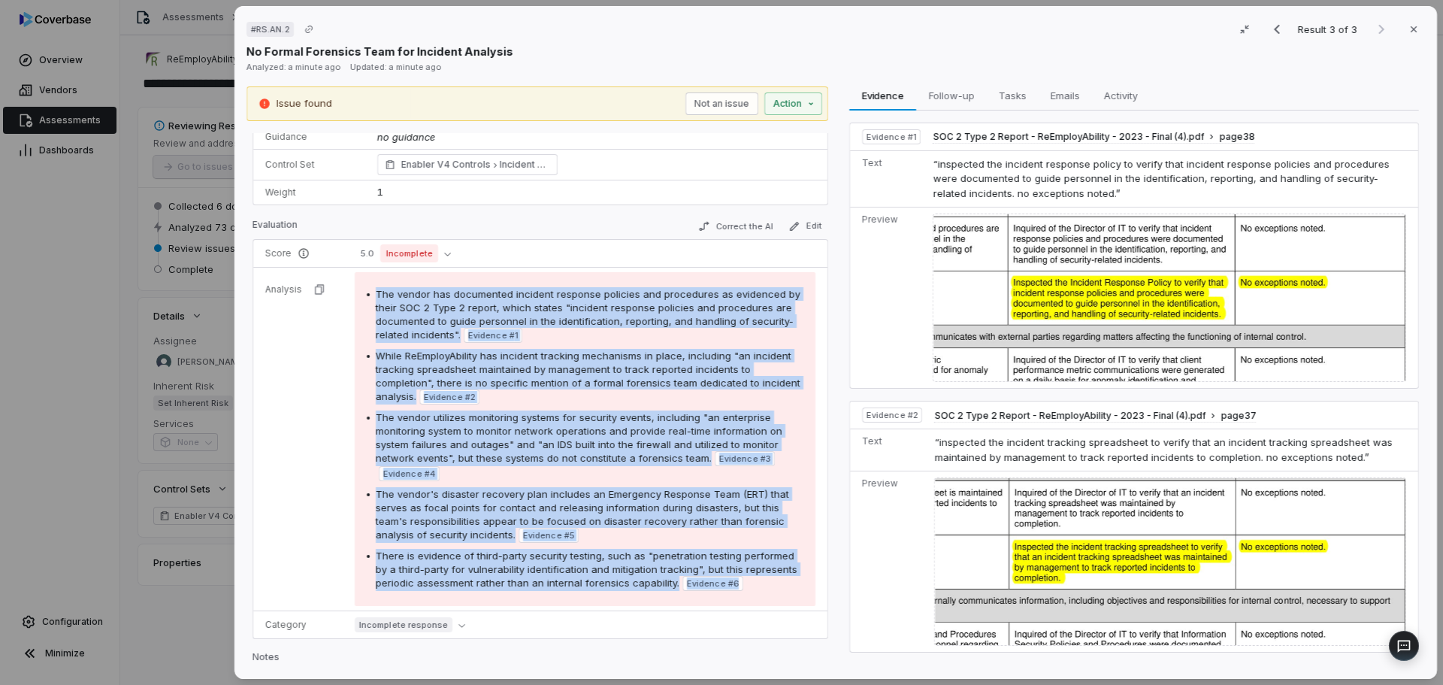
drag, startPoint x: 752, startPoint y: 584, endPoint x: 369, endPoint y: 295, distance: 479.3
click at [369, 295] on div "The vendor has documented incident response policies and procedures as evidence…" at bounding box center [585, 439] width 437 height 304
copy div "The vendor has documented incident response policies and procedures as evidence…"
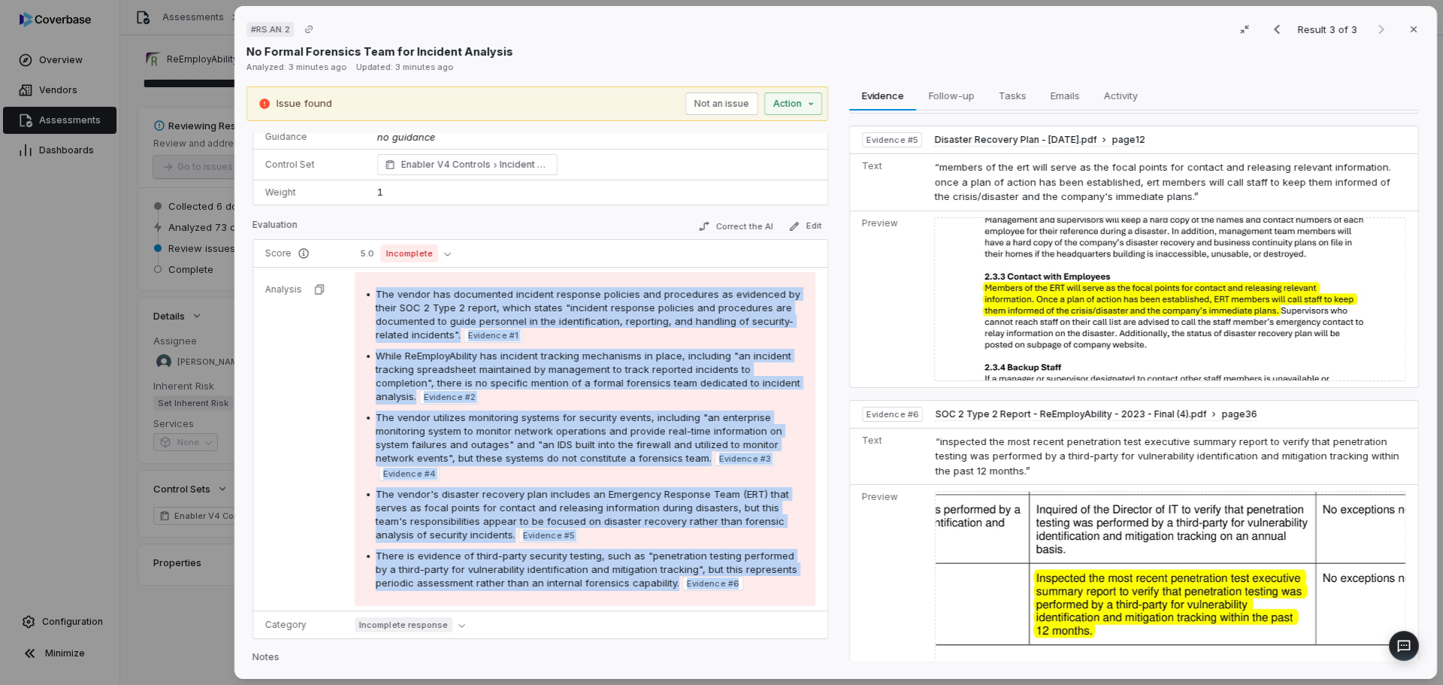
scroll to position [1176, 0]
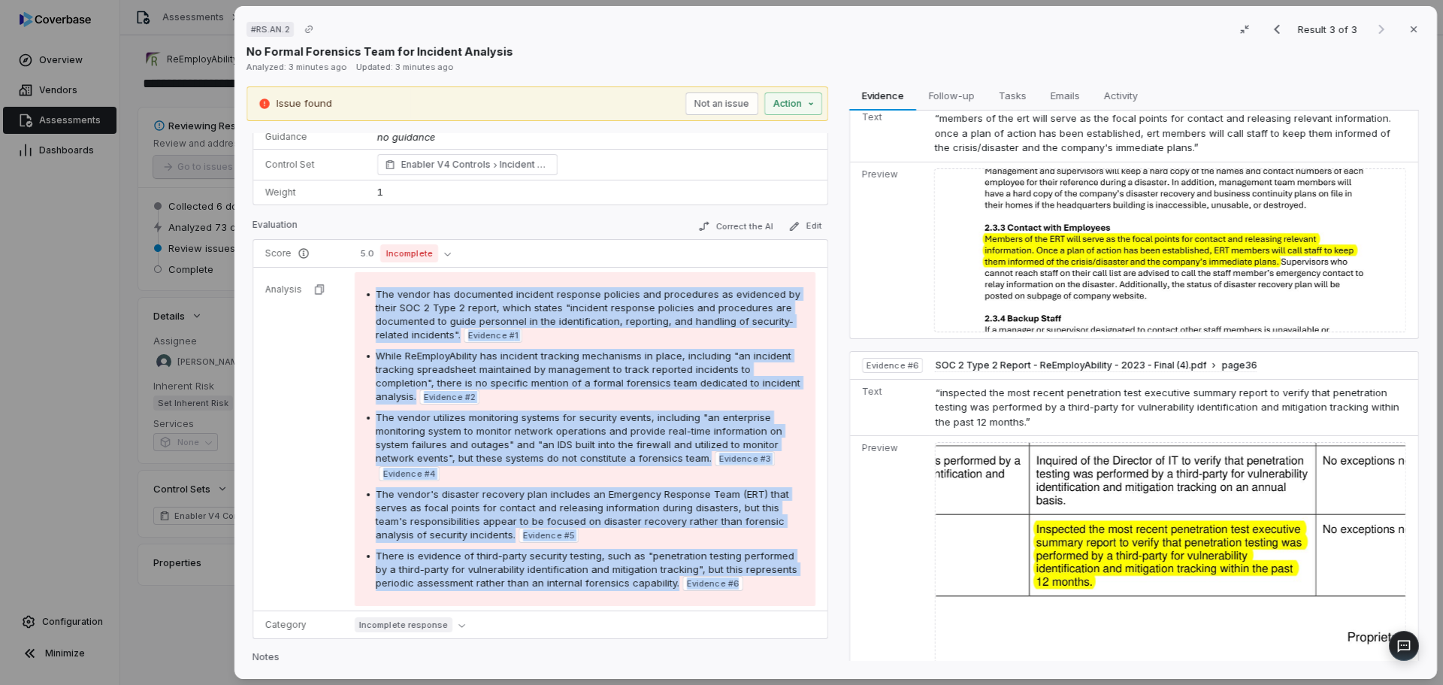
click at [583, 291] on span "The vendor has documented incident response policies and procedures as evidence…" at bounding box center [588, 314] width 425 height 53
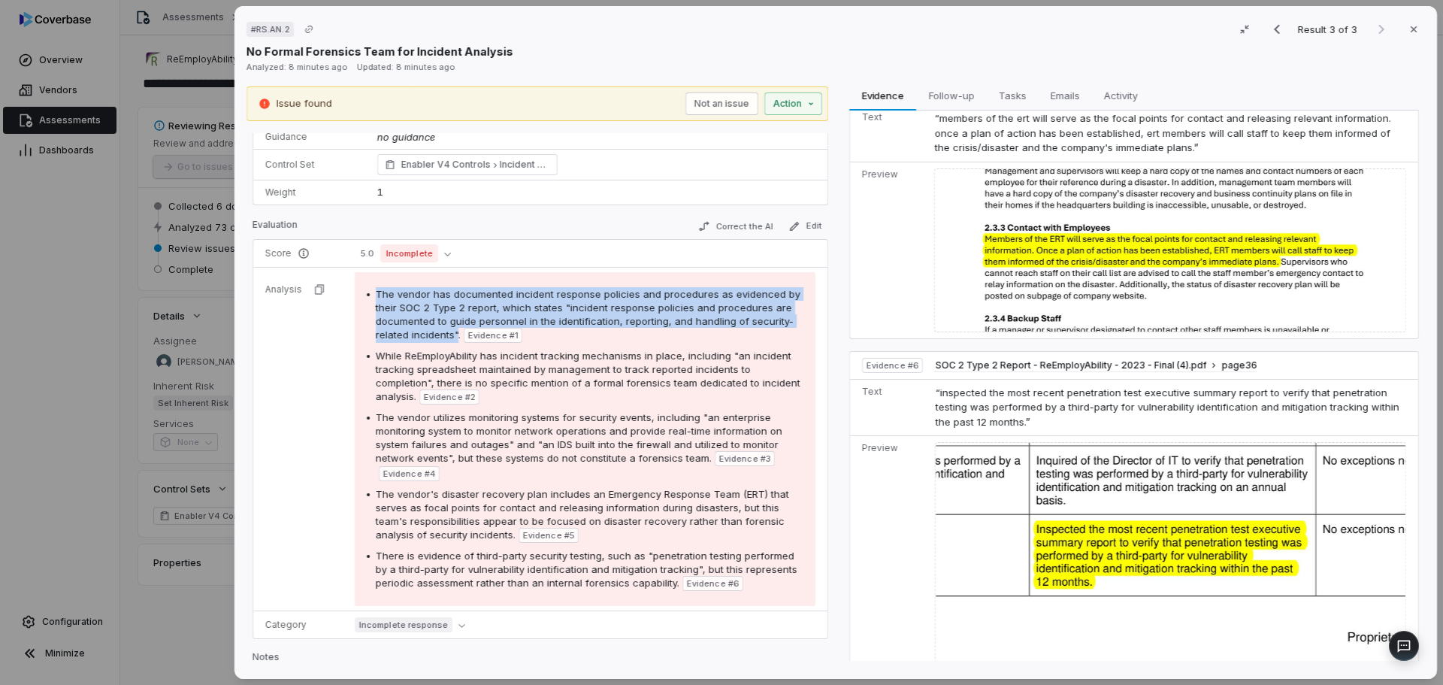
drag, startPoint x: 383, startPoint y: 292, endPoint x: 455, endPoint y: 328, distance: 80.3
click at [455, 328] on div "The vendor has documented incident response policies and procedures as evidence…" at bounding box center [590, 315] width 428 height 56
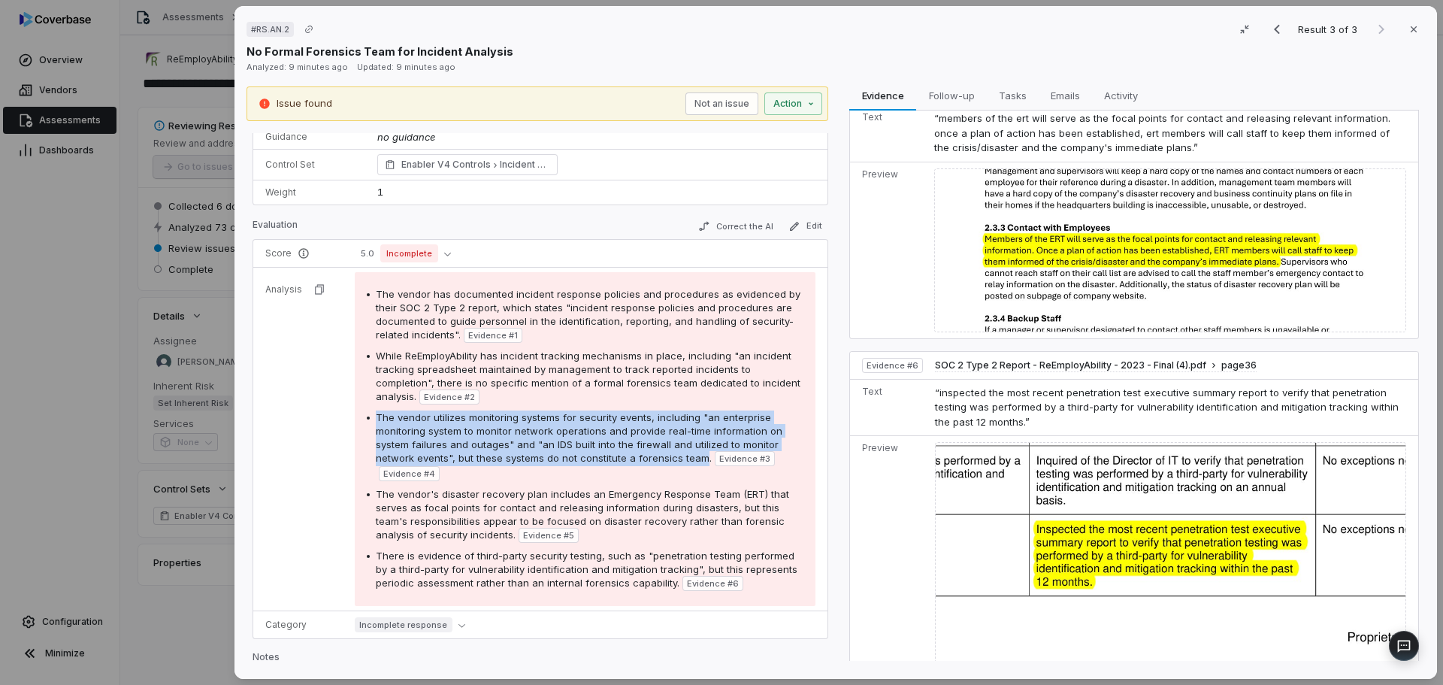
drag, startPoint x: 698, startPoint y: 457, endPoint x: 374, endPoint y: 418, distance: 326.3
click at [376, 418] on span "The vendor utilizes monitoring systems for security events, including "an enter…" at bounding box center [579, 437] width 407 height 53
click at [478, 450] on div "The vendor utilizes monitoring systems for security events, including "an enter…" at bounding box center [590, 445] width 428 height 71
drag, startPoint x: 450, startPoint y: 461, endPoint x: 373, endPoint y: 421, distance: 87.1
click at [373, 421] on div "The vendor utilizes monitoring systems for security events, including "an enter…" at bounding box center [585, 445] width 437 height 71
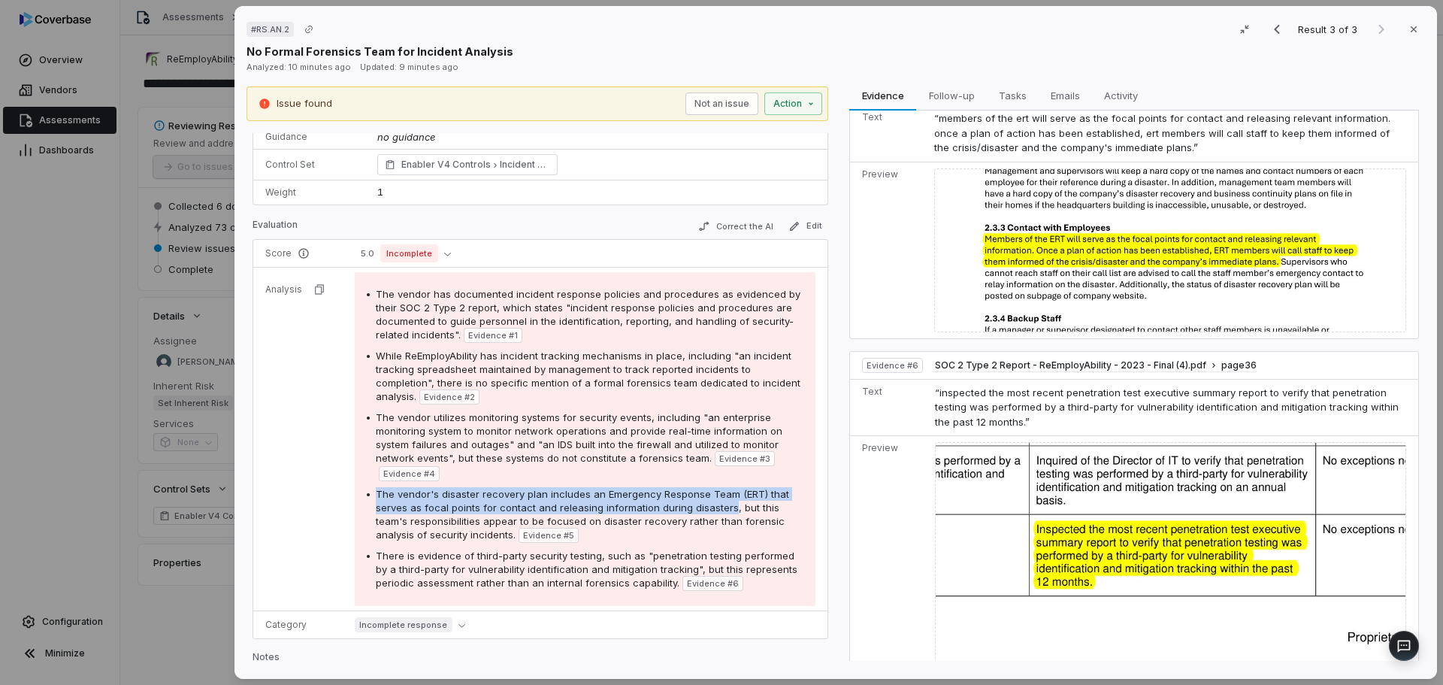
drag, startPoint x: 397, startPoint y: 495, endPoint x: 725, endPoint y: 508, distance: 328.0
click at [725, 508] on span "The vendor's disaster recovery plan includes an Emergency Response Team (ERT) t…" at bounding box center [582, 514] width 413 height 53
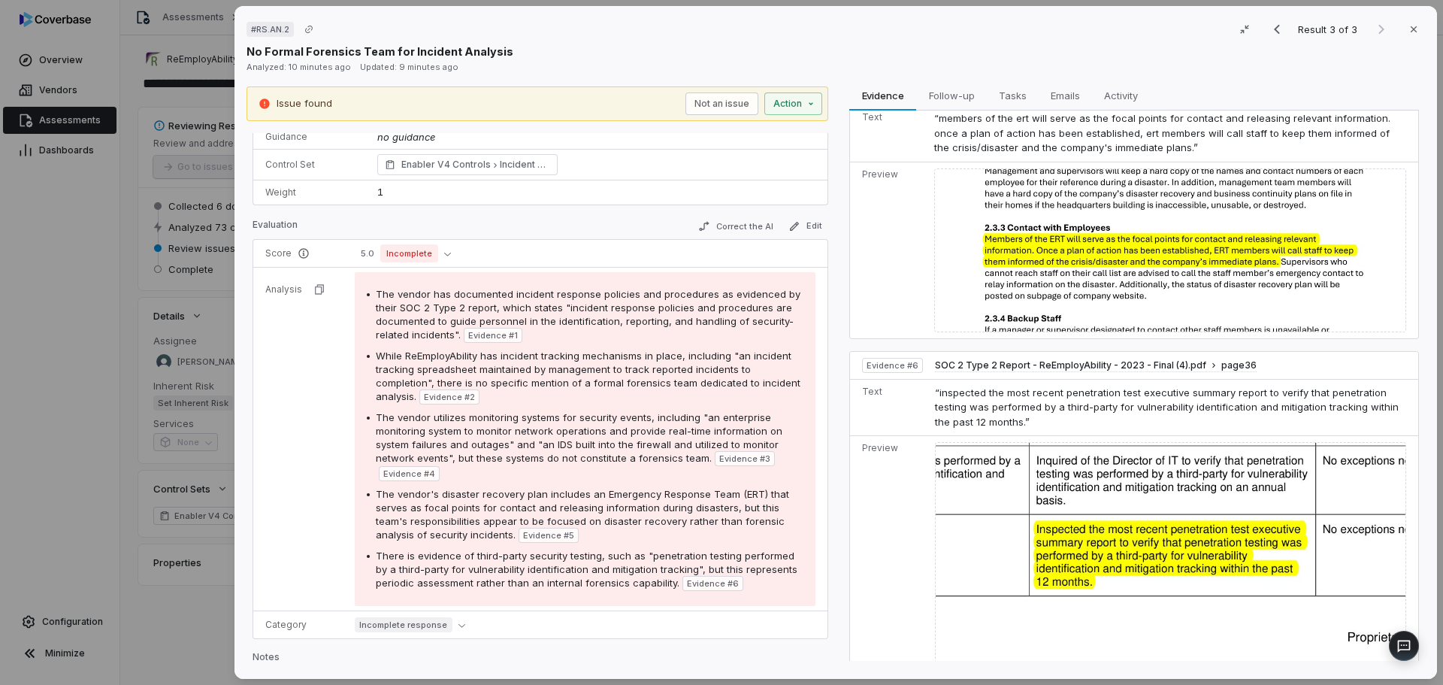
click at [507, 566] on span "There is evidence of third-party security testing, such as "penetration testing…" at bounding box center [587, 568] width 422 height 39
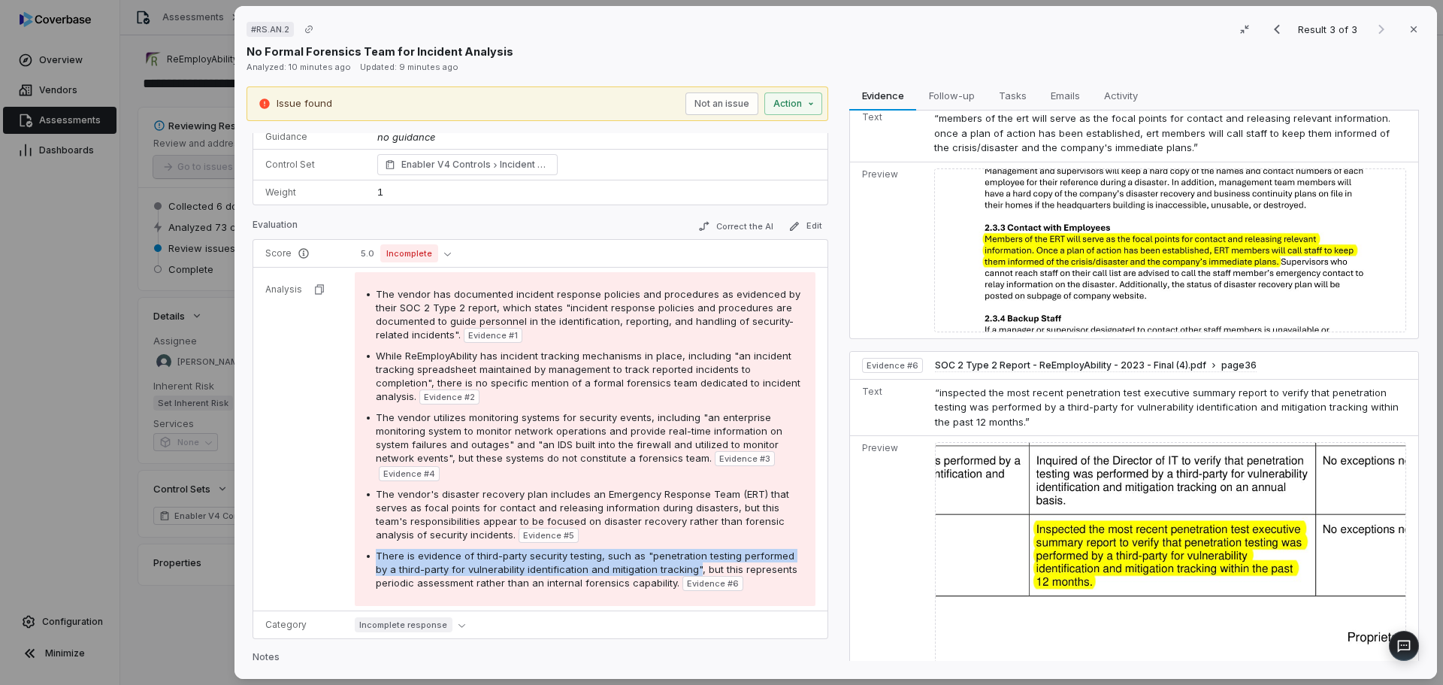
drag, startPoint x: 374, startPoint y: 554, endPoint x: 694, endPoint y: 565, distance: 320.4
click at [694, 565] on div "There is evidence of third-party security testing, such as "penetration testing…" at bounding box center [585, 570] width 437 height 42
copy span "There is evidence of third-party security testing, such as "penetration testing…"
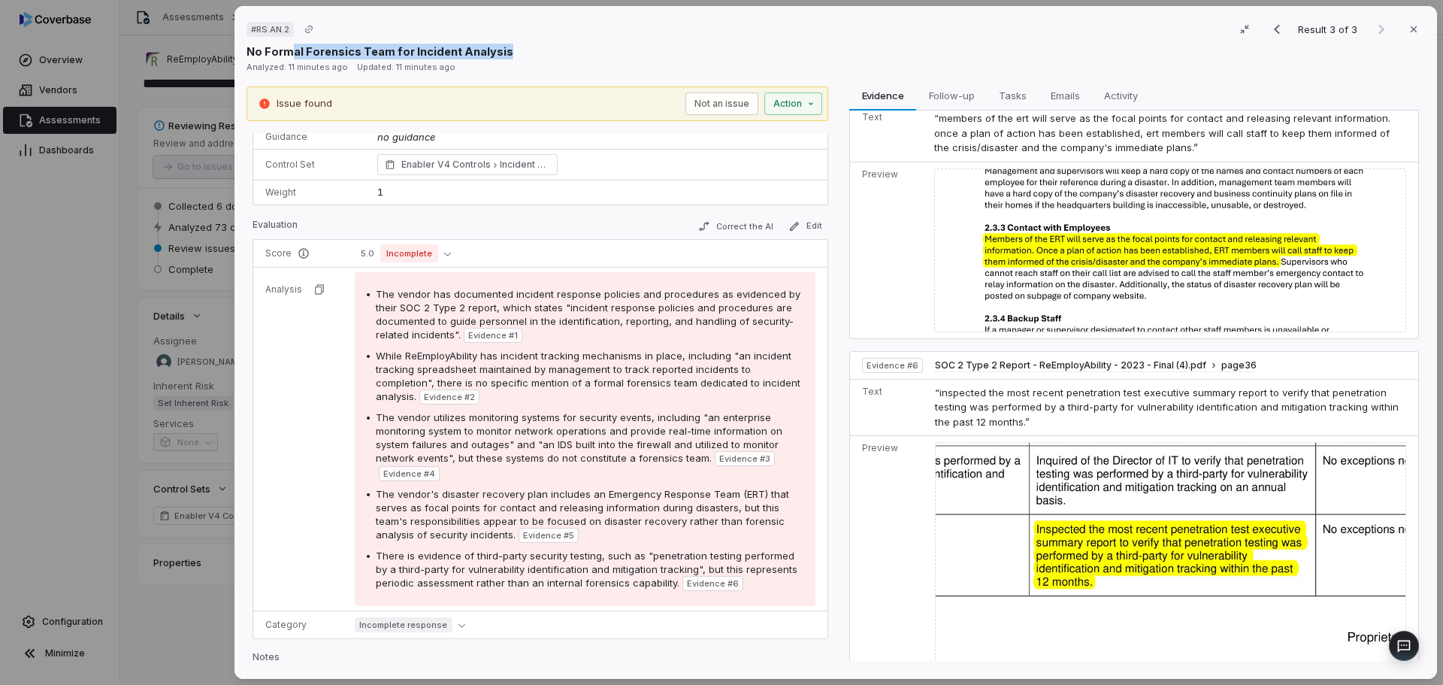
drag, startPoint x: 511, startPoint y: 52, endPoint x: 291, endPoint y: 56, distance: 220.3
click at [291, 56] on div "No Formal Forensics Team for Incident Analysis" at bounding box center [836, 52] width 1179 height 16
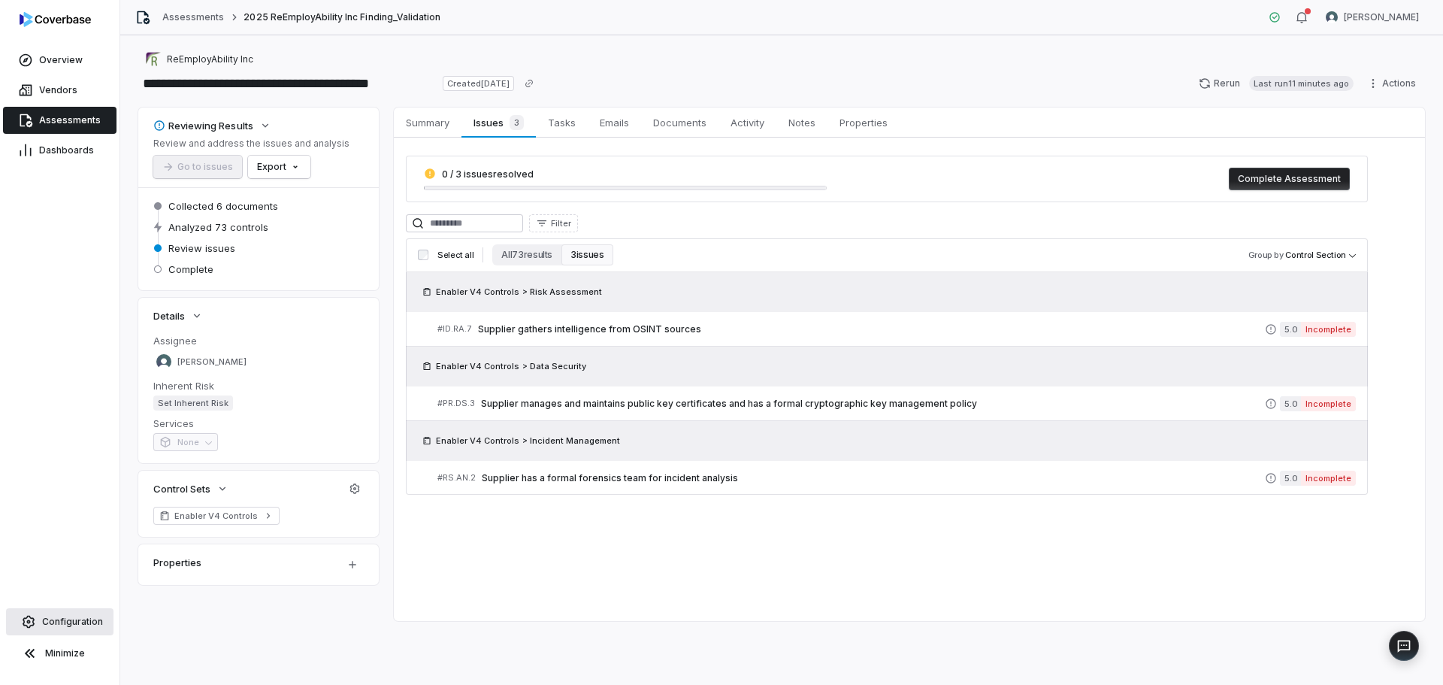
click at [51, 623] on span "Configuration" at bounding box center [72, 622] width 61 height 12
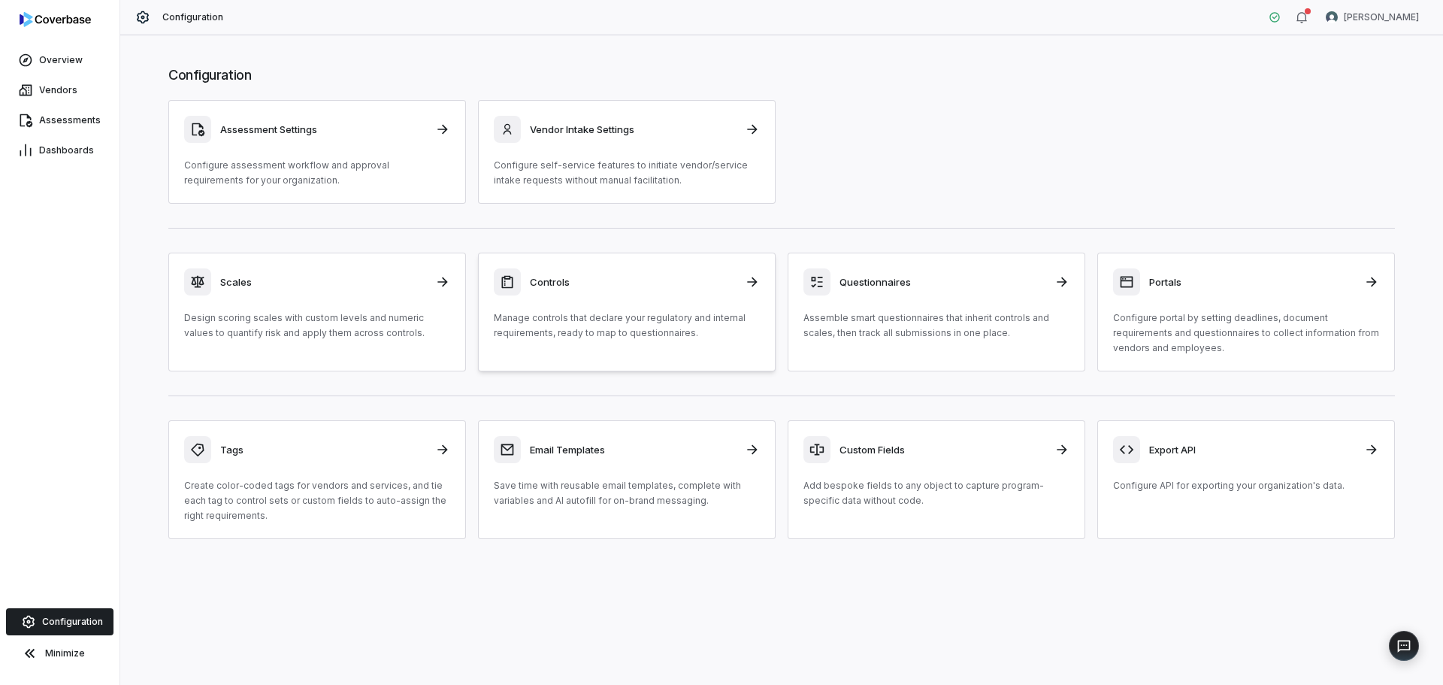
click at [580, 309] on div "Controls Manage controls that declare your regulatory and internal requirements…" at bounding box center [627, 304] width 266 height 72
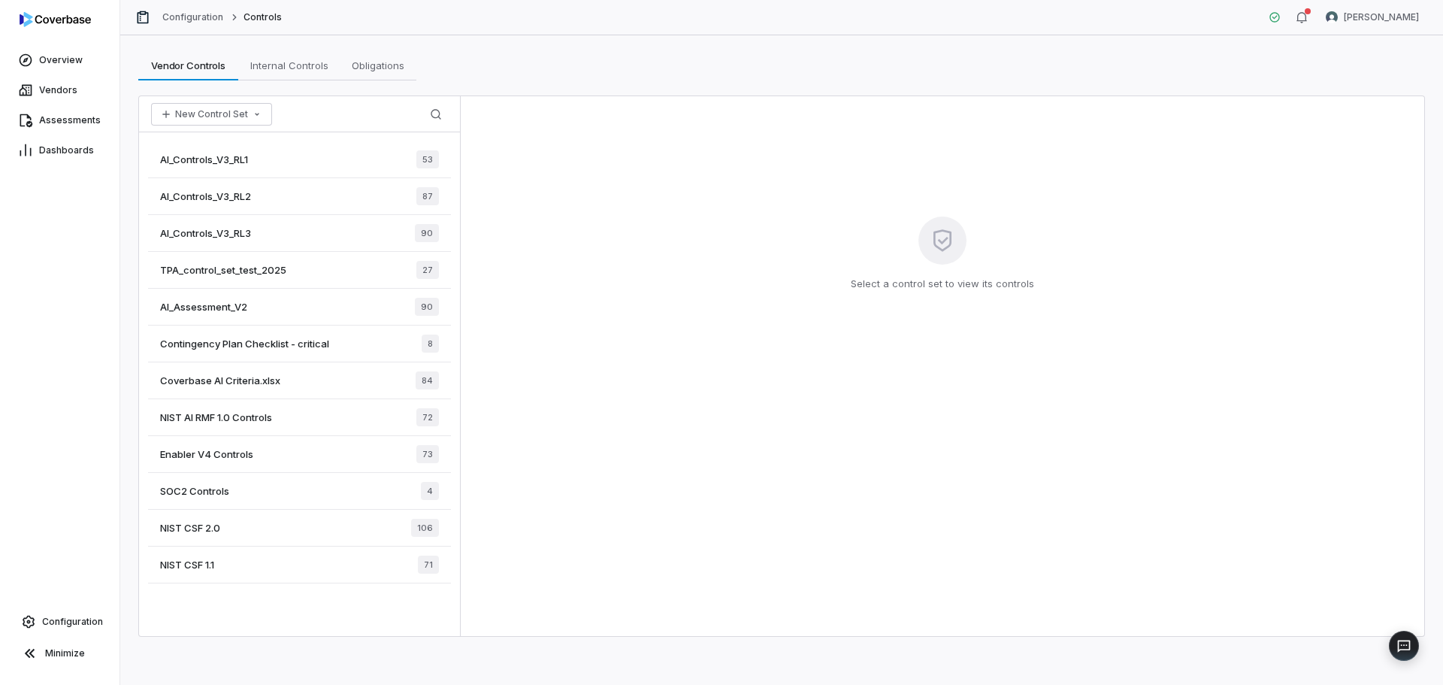
click at [241, 453] on span "Enabler V4 Controls" at bounding box center [206, 454] width 93 height 14
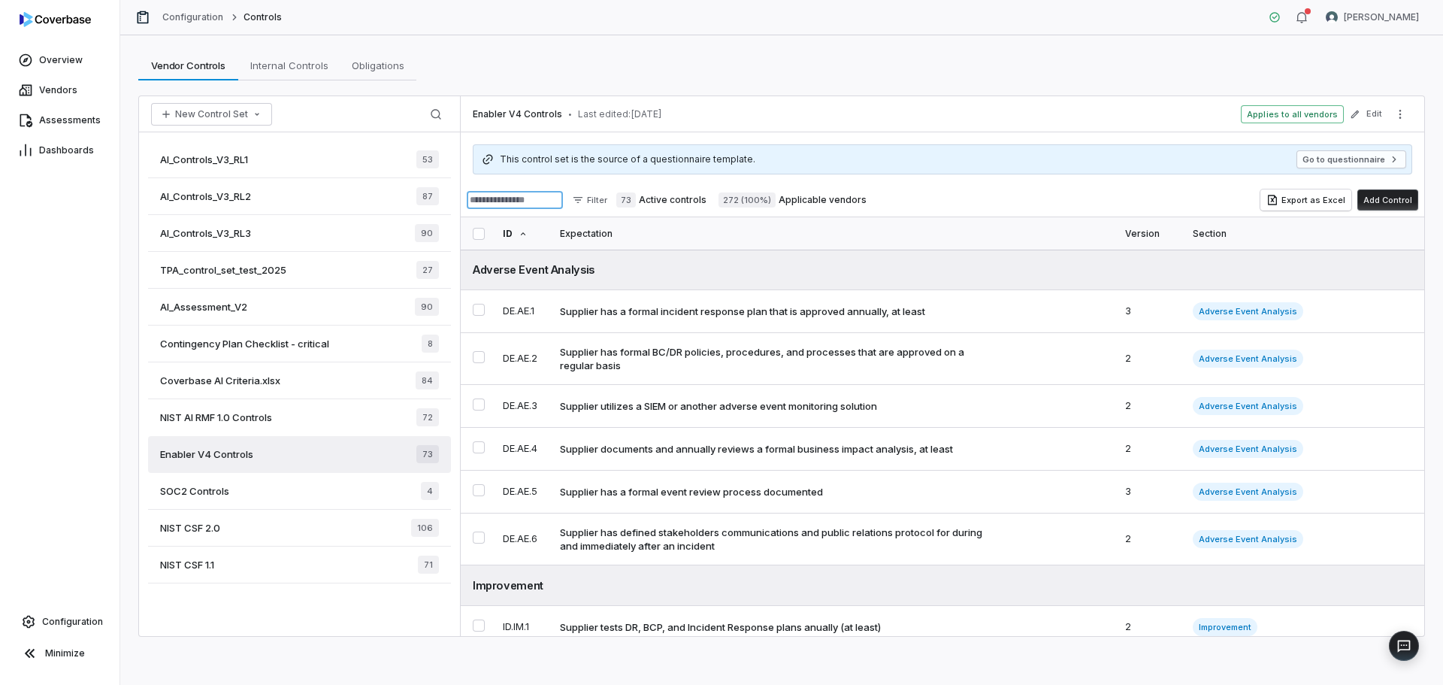
click at [534, 206] on input at bounding box center [515, 200] width 96 height 18
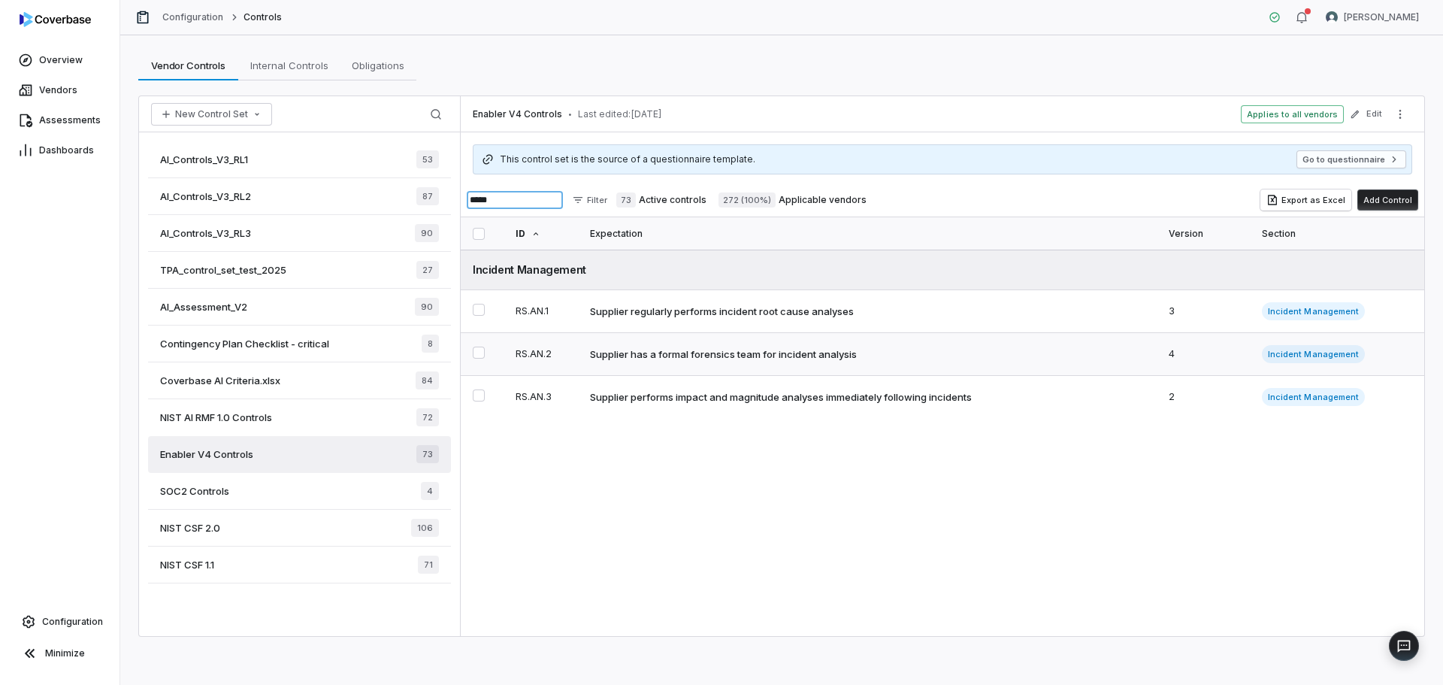
type input "*****"
click at [706, 353] on div "Supplier has a formal forensics team for incident analysis" at bounding box center [723, 354] width 267 height 14
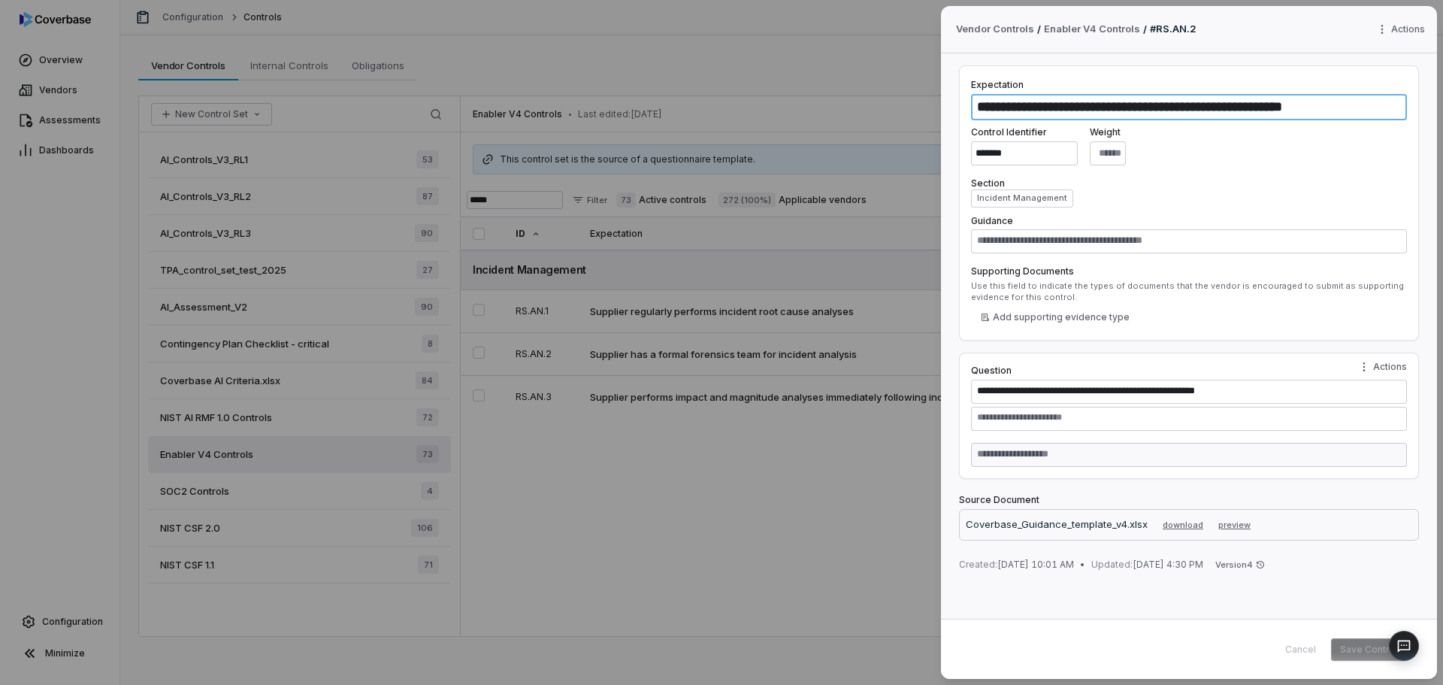
drag, startPoint x: 1341, startPoint y: 104, endPoint x: 968, endPoint y: 117, distance: 373.1
click at [968, 117] on div "**********" at bounding box center [1189, 202] width 460 height 275
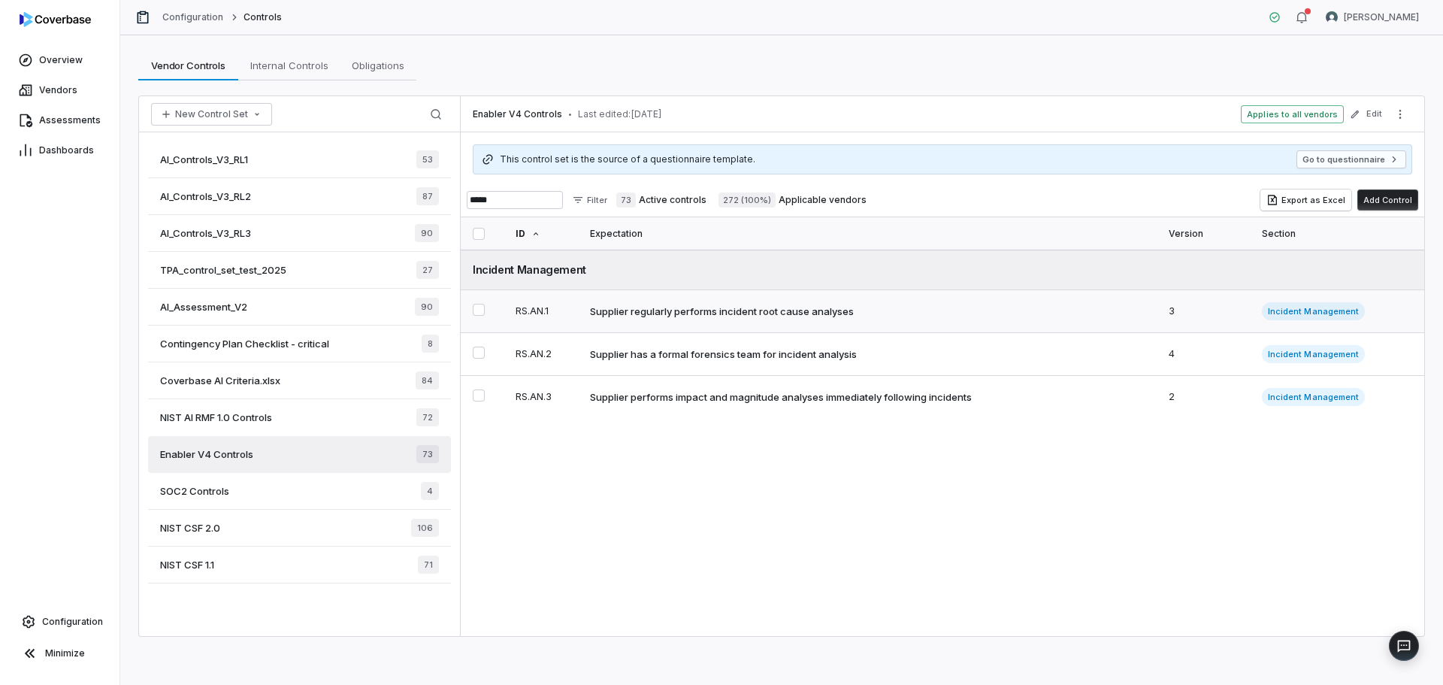
click at [770, 315] on div "Supplier regularly performs incident root cause analyses" at bounding box center [722, 311] width 264 height 14
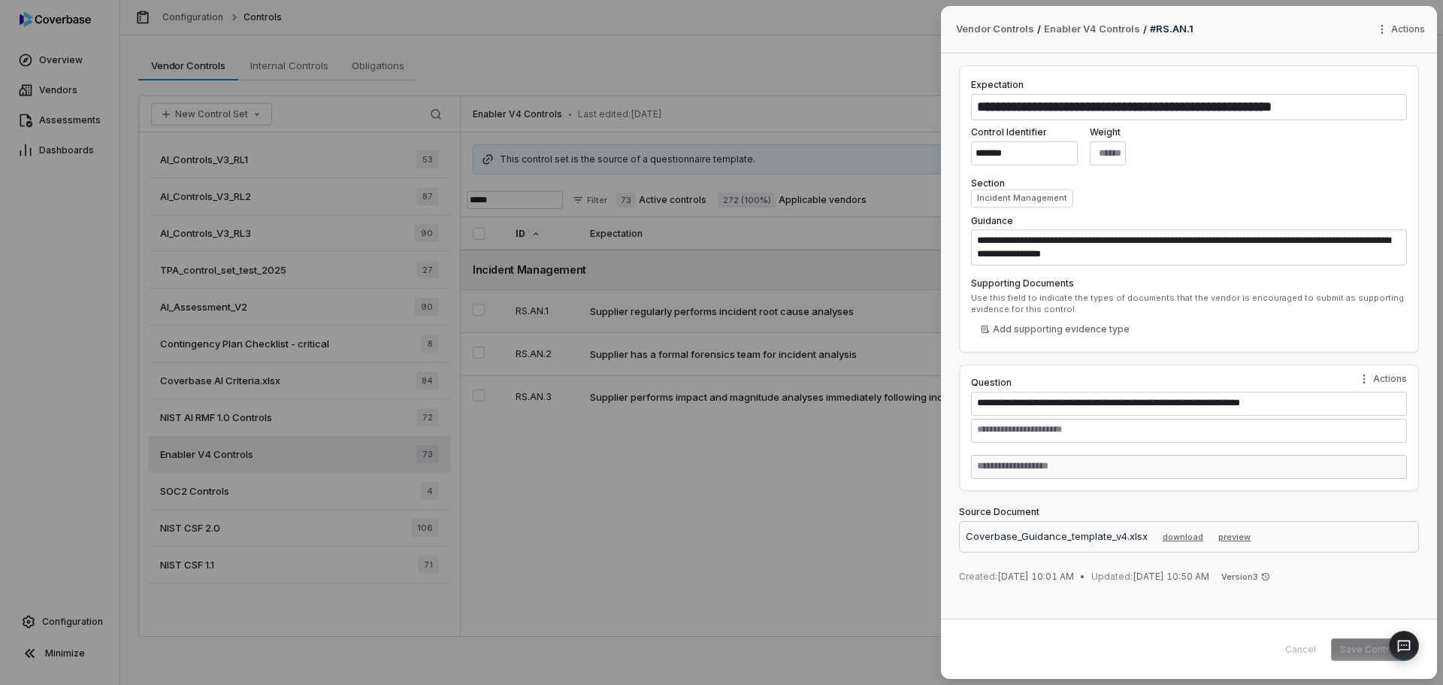
type textarea "*"
